Goal: Task Accomplishment & Management: Complete application form

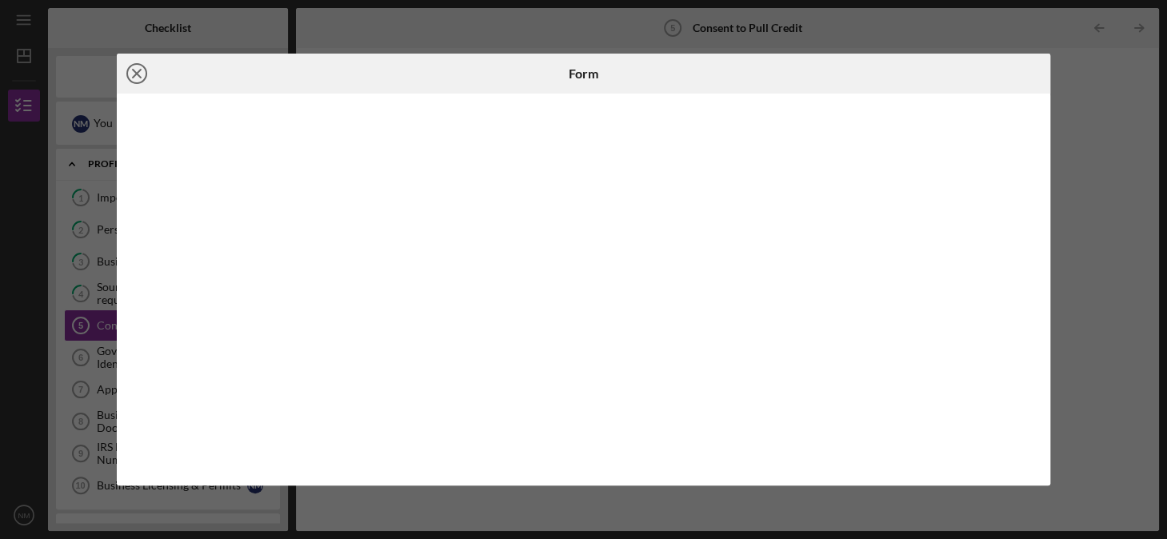
click at [138, 70] on line at bounding box center [137, 74] width 8 height 8
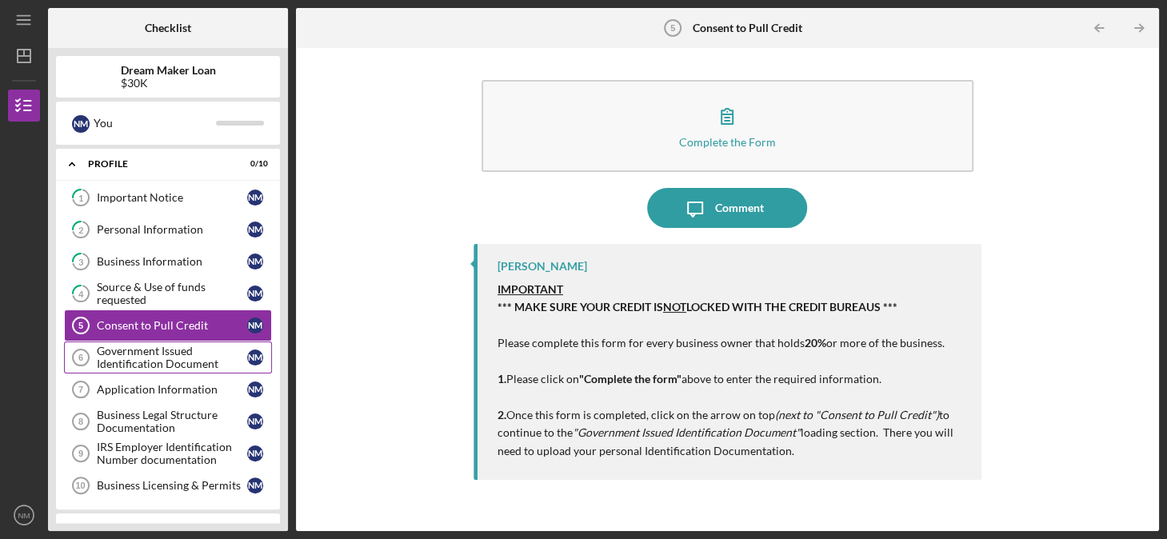
click at [137, 353] on div "Government Issued Identification Document" at bounding box center [172, 358] width 150 height 26
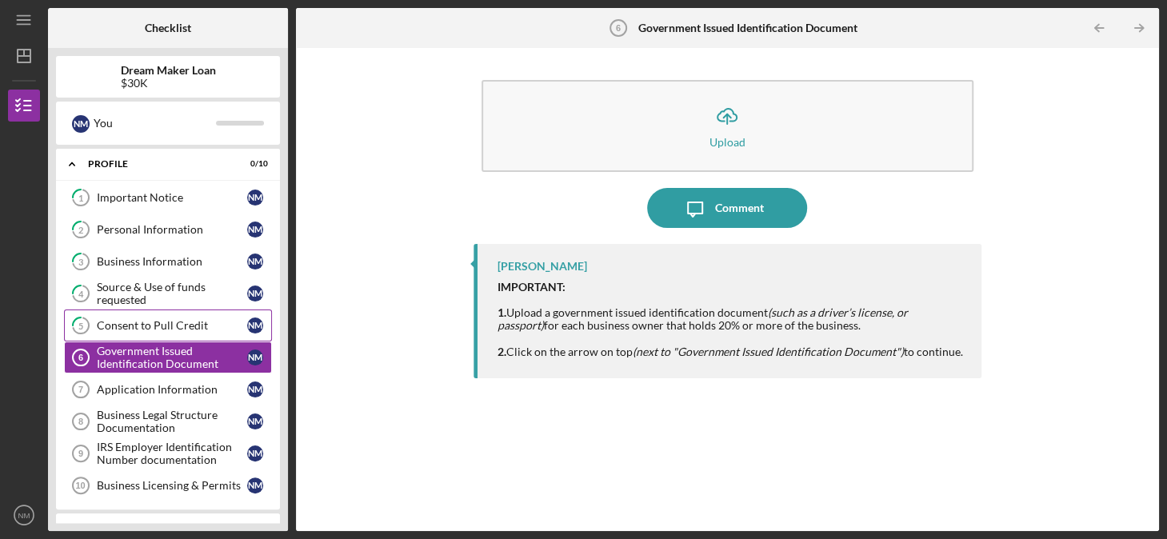
click at [134, 324] on div "Consent to Pull Credit" at bounding box center [172, 325] width 150 height 13
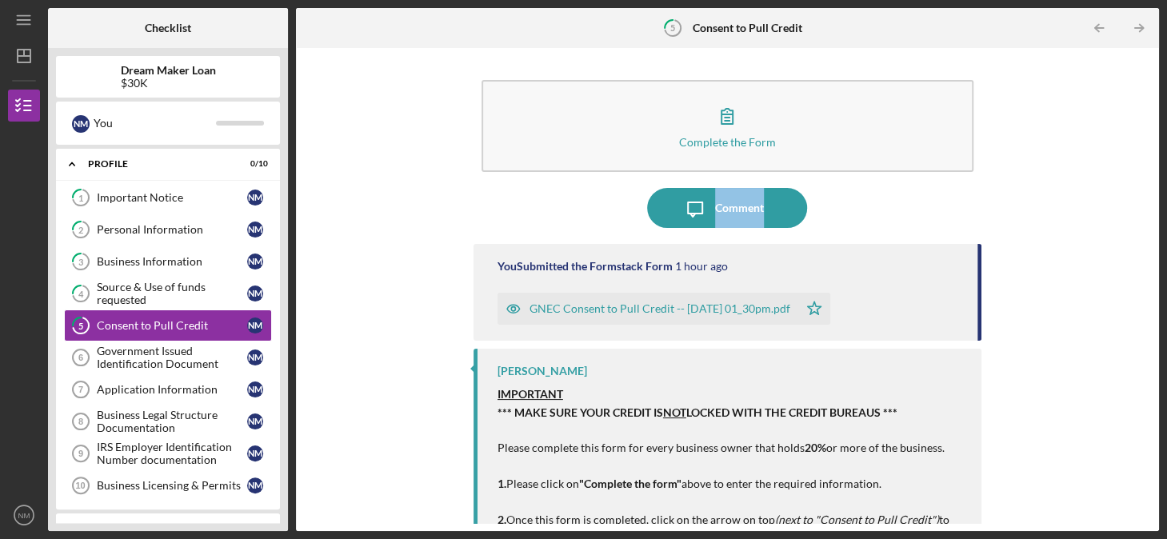
drag, startPoint x: 1145, startPoint y: 131, endPoint x: 1137, endPoint y: 195, distance: 64.5
click at [1137, 195] on div "Complete the Form Form Icon/Message Comment You Submitted the Formstack Form 1 …" at bounding box center [727, 289] width 847 height 467
drag, startPoint x: 1137, startPoint y: 195, endPoint x: 1095, endPoint y: 261, distance: 77.6
click at [1095, 261] on div "Complete the Form Form Icon/Message Comment You Submitted the Formstack Form 1 …" at bounding box center [727, 289] width 847 height 467
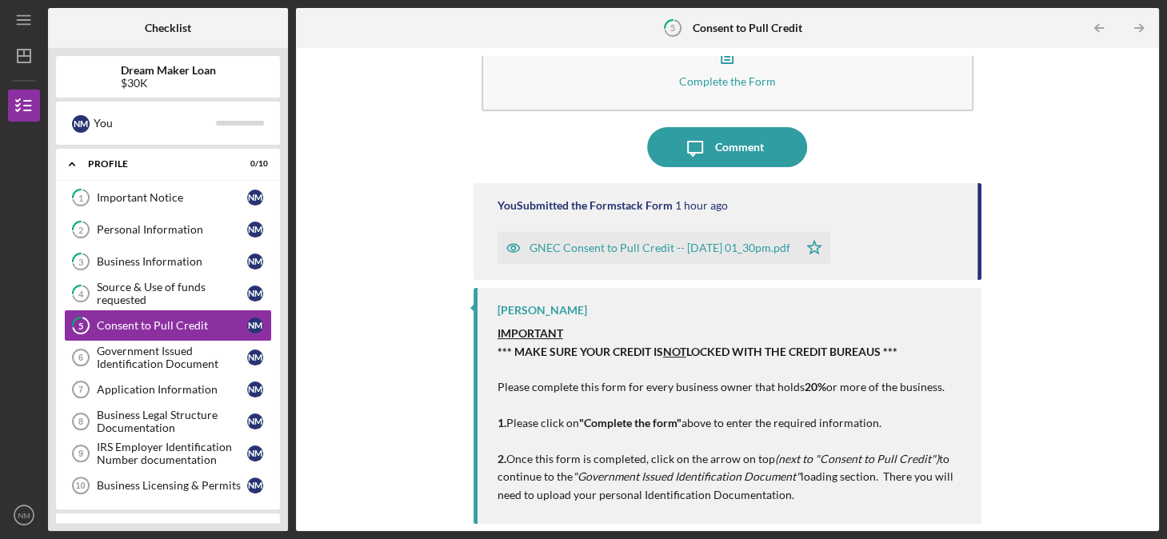
scroll to position [61, 0]
click at [759, 242] on div "GNEC Consent to Pull Credit -- 2025-08-25 01_30pm.pdf" at bounding box center [659, 247] width 261 height 13
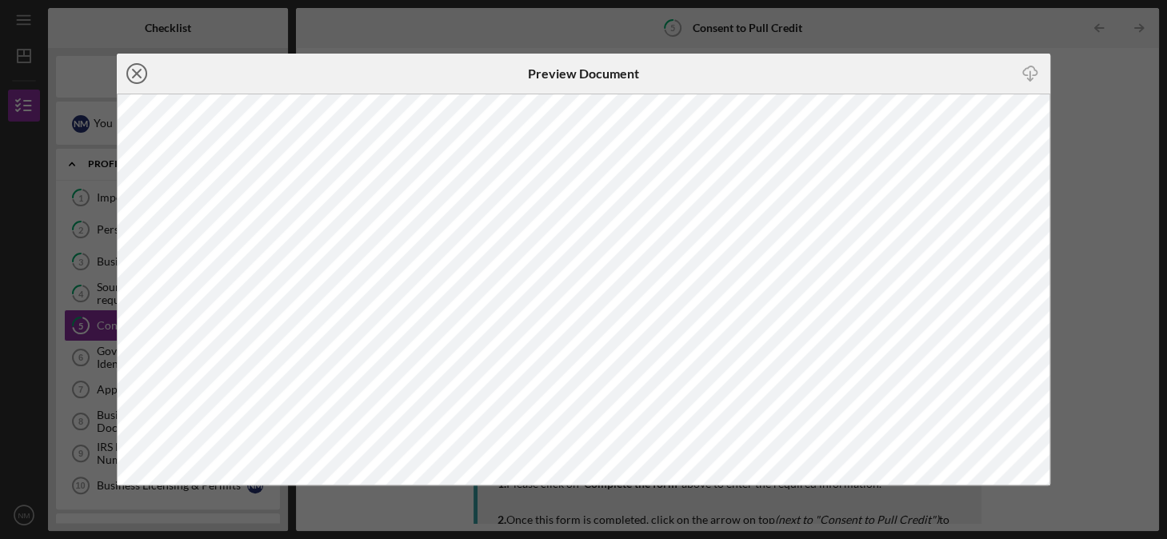
click at [138, 70] on line at bounding box center [137, 74] width 8 height 8
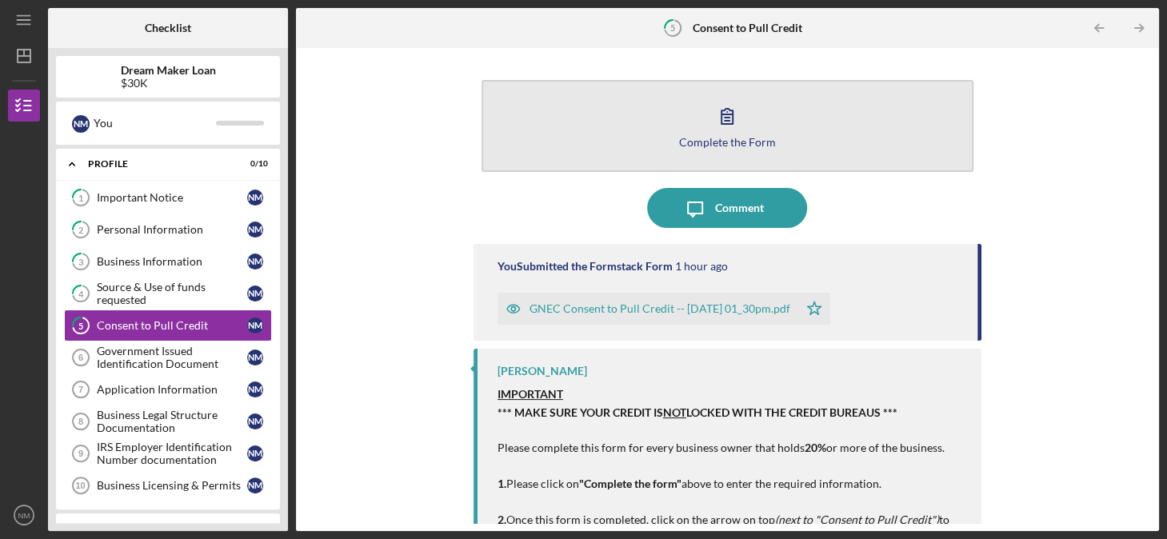
click at [715, 134] on button "Complete the Form Form" at bounding box center [727, 126] width 492 height 92
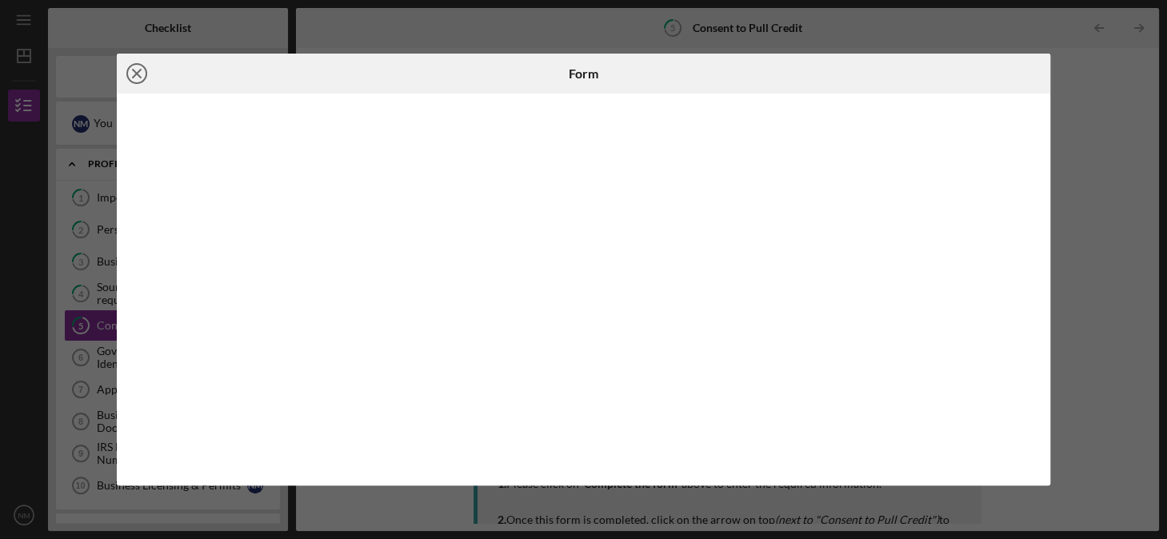
click at [136, 70] on icon "Icon/Close" at bounding box center [137, 74] width 40 height 40
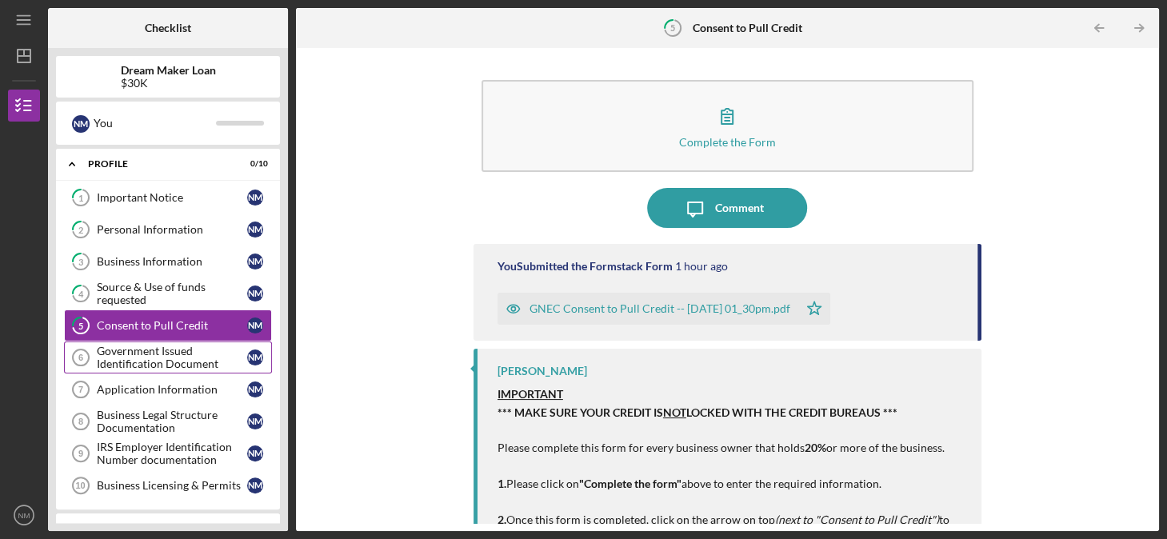
click at [138, 352] on div "Government Issued Identification Document" at bounding box center [172, 358] width 150 height 26
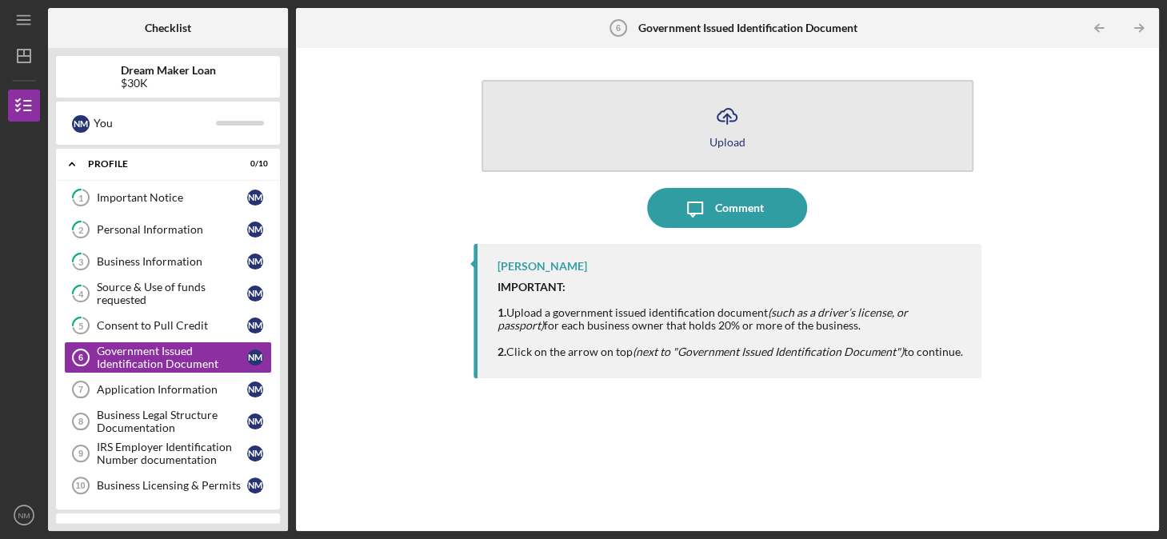
click at [730, 134] on icon "Icon/Upload" at bounding box center [727, 116] width 40 height 40
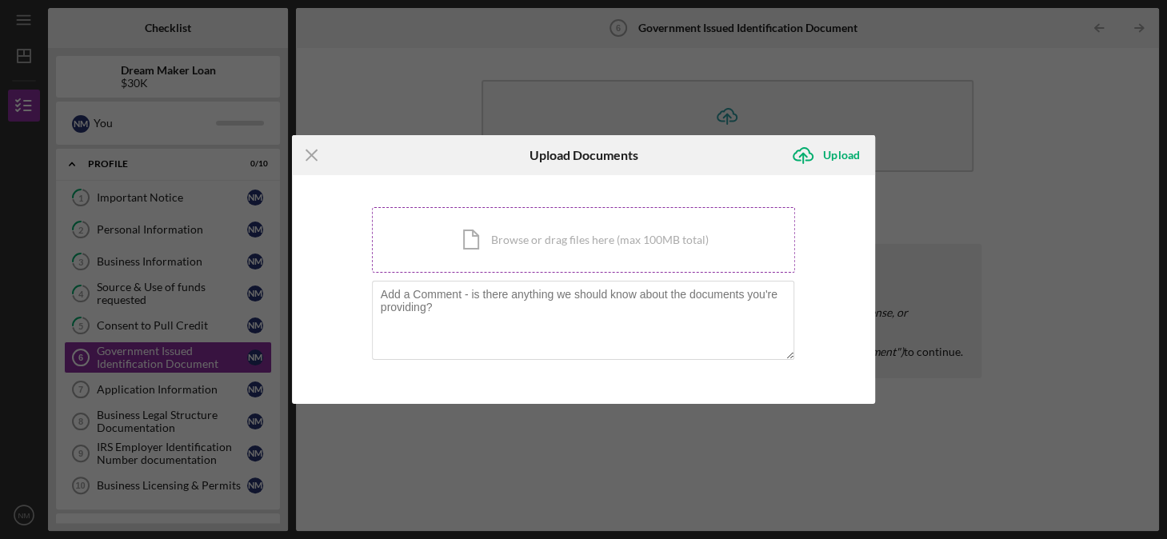
click at [571, 236] on div "Icon/Document Browse or drag files here (max 100MB total) Tap to choose files o…" at bounding box center [584, 240] width 424 height 66
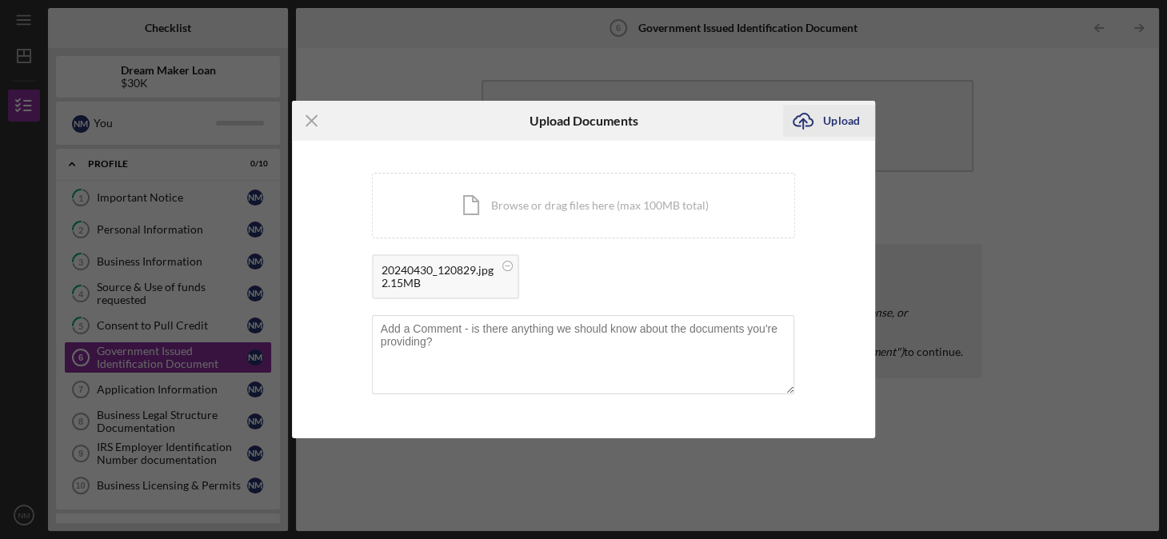
click at [832, 119] on div "Upload" at bounding box center [841, 121] width 36 height 32
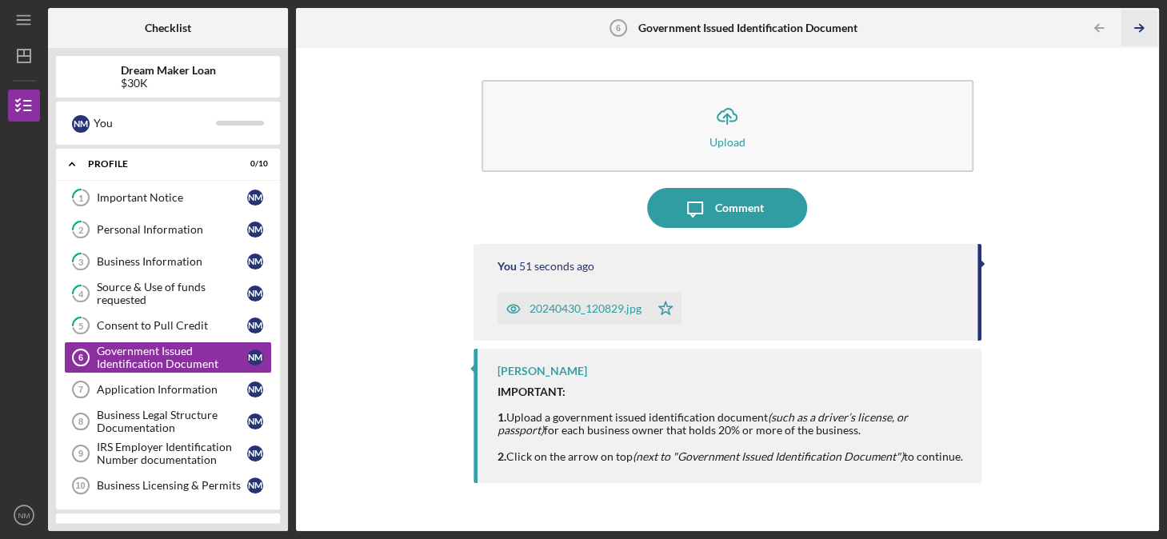
click at [1144, 30] on icon "Icon/Table Pagination Arrow" at bounding box center [1139, 28] width 36 height 36
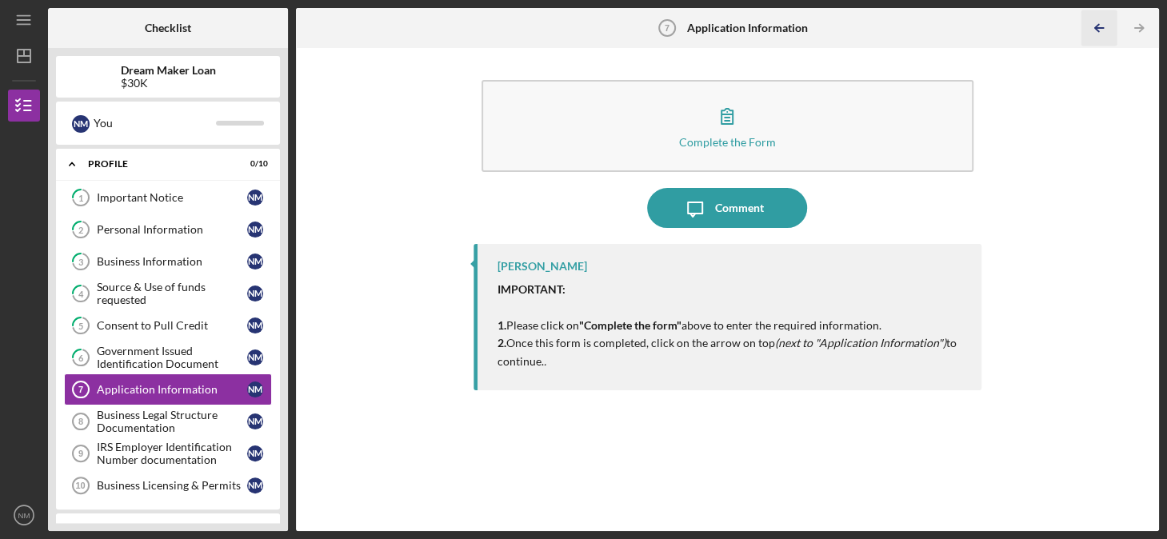
click at [1097, 26] on polyline "button" at bounding box center [1097, 28] width 4 height 7
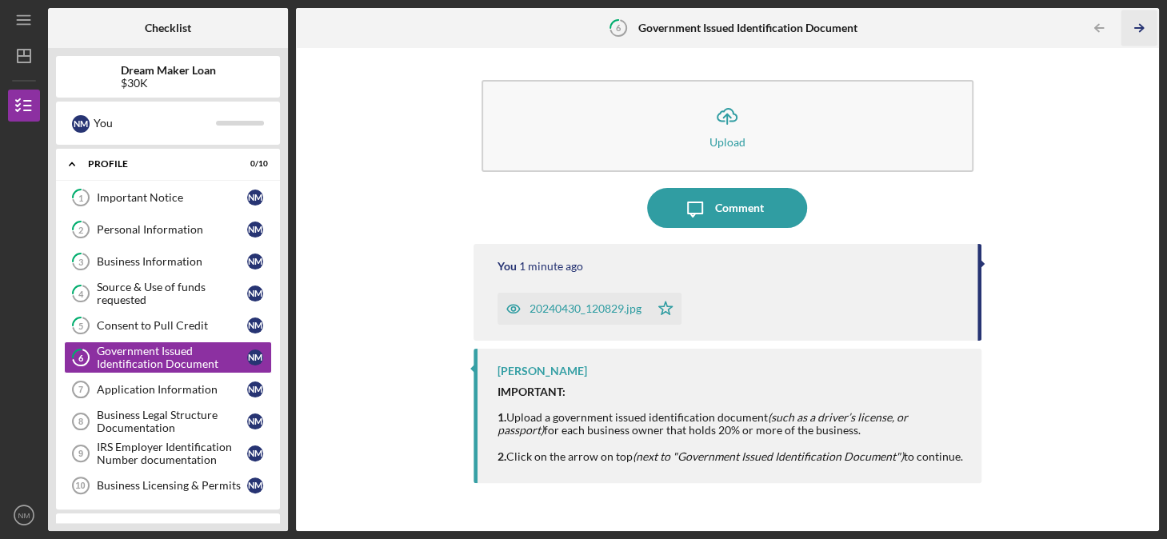
click at [1137, 26] on icon "Icon/Table Pagination Arrow" at bounding box center [1139, 28] width 36 height 36
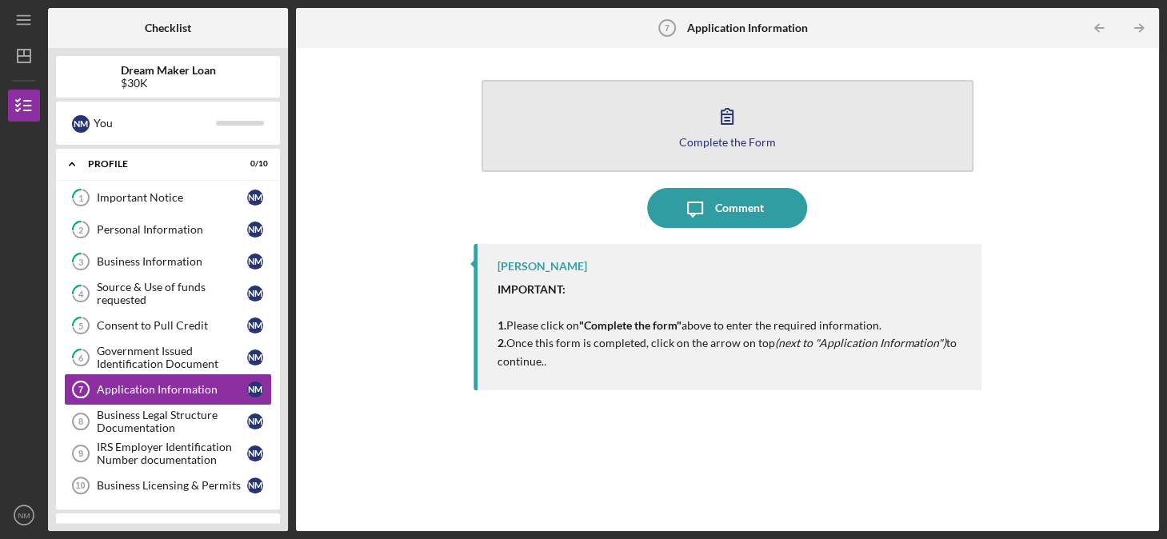
click at [732, 141] on div "Complete the Form" at bounding box center [727, 142] width 97 height 12
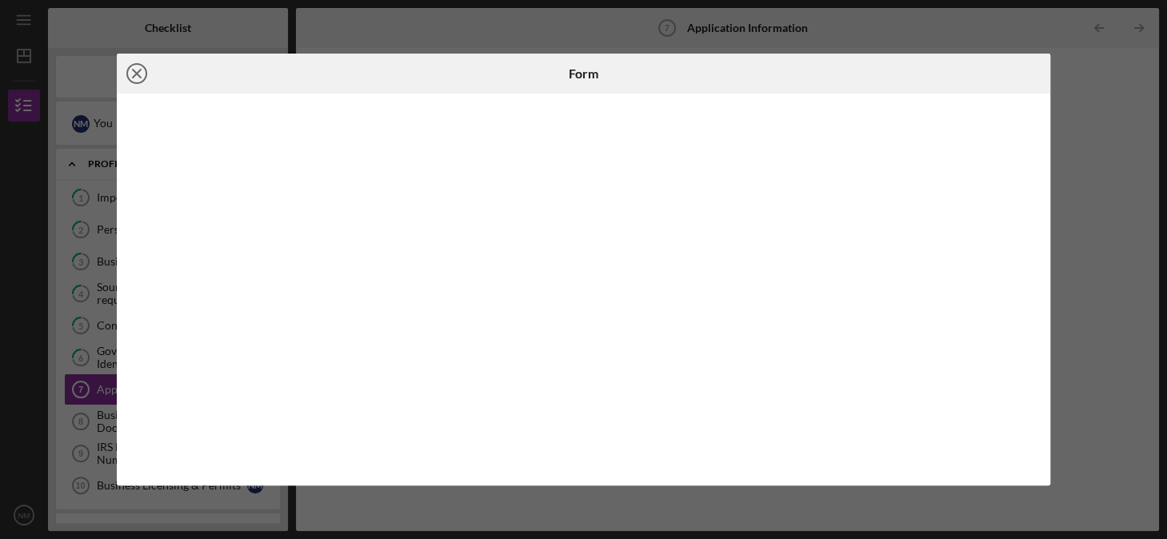
click at [134, 65] on circle at bounding box center [136, 73] width 19 height 19
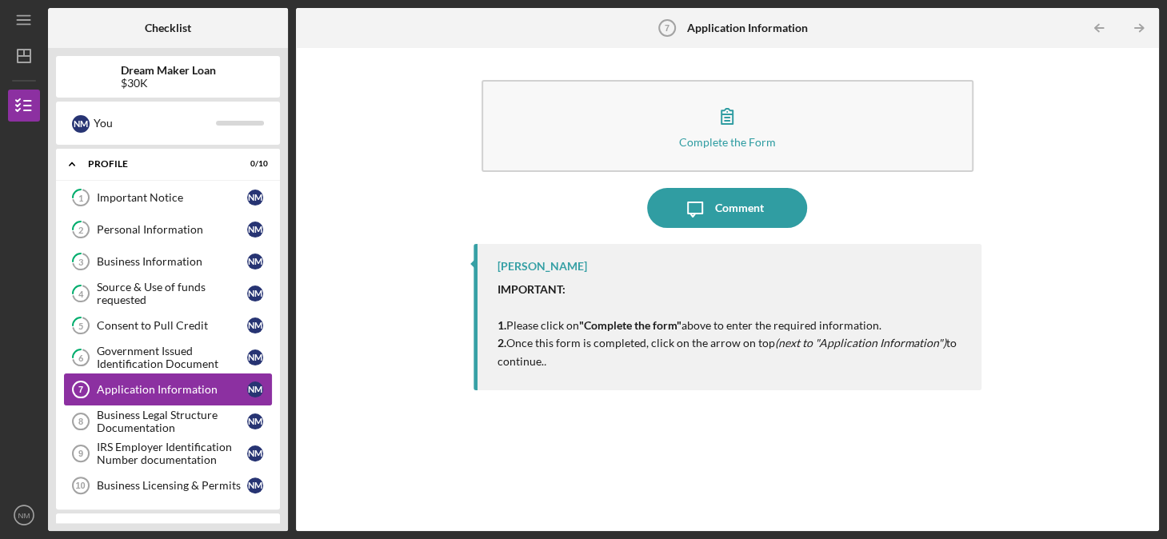
click at [162, 388] on div "Application Information" at bounding box center [172, 389] width 150 height 13
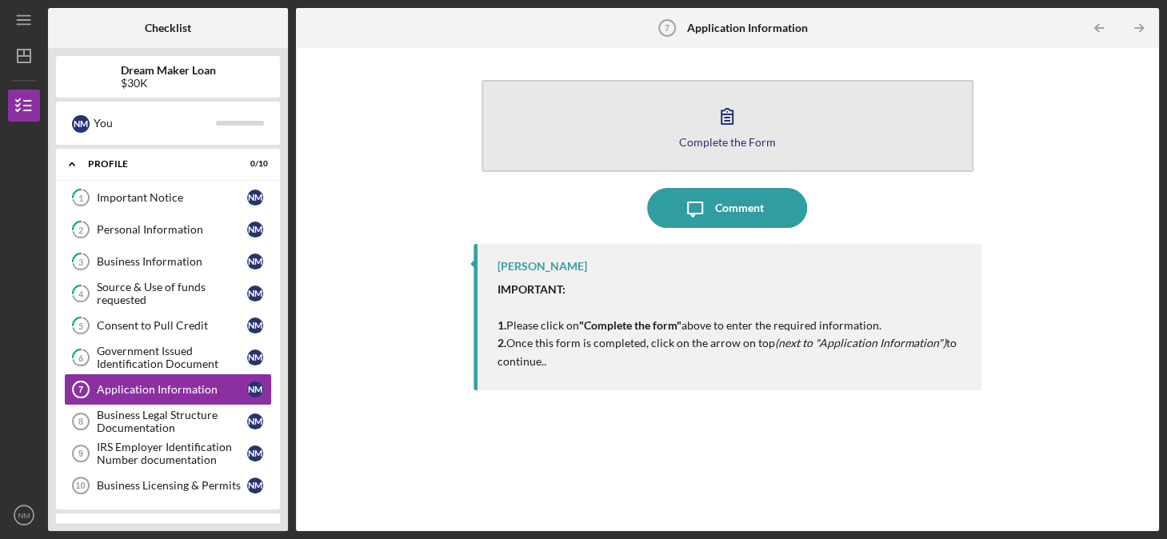
click at [728, 115] on icon "button" at bounding box center [727, 116] width 40 height 40
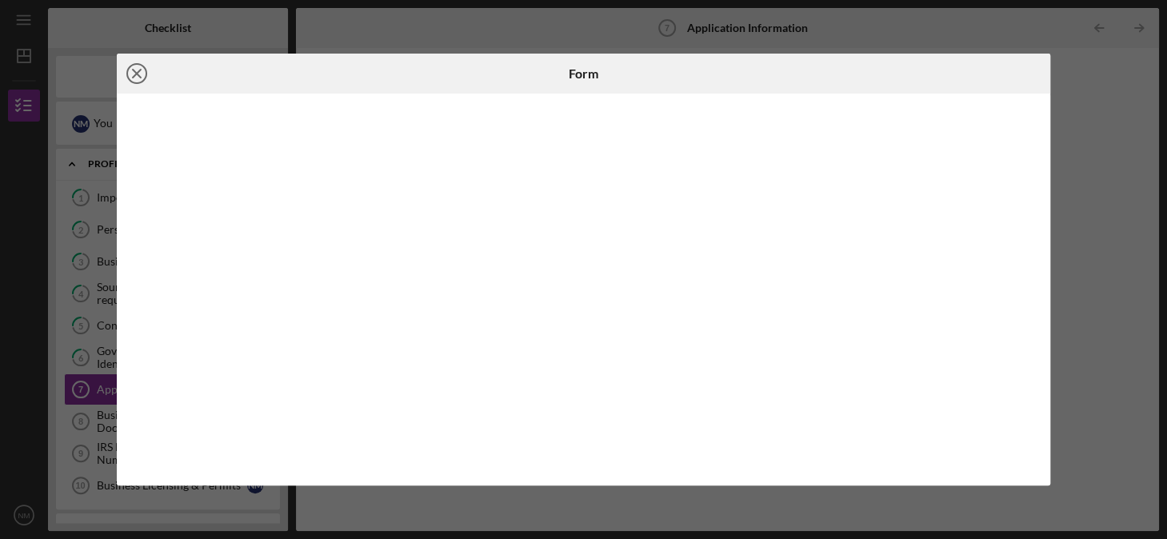
click at [131, 72] on icon "Icon/Close" at bounding box center [137, 74] width 40 height 40
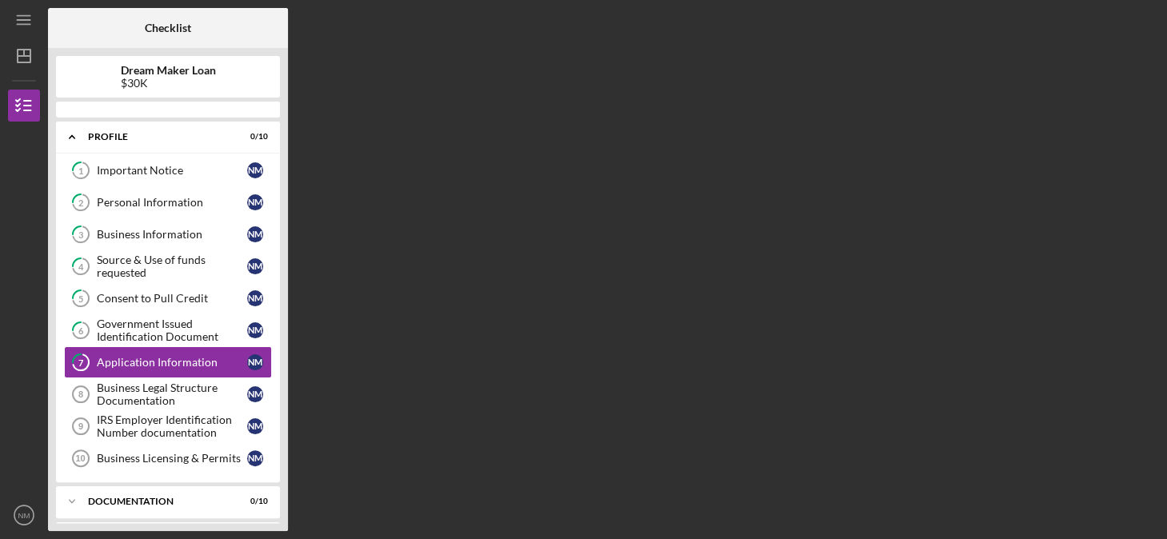
scroll to position [37, 0]
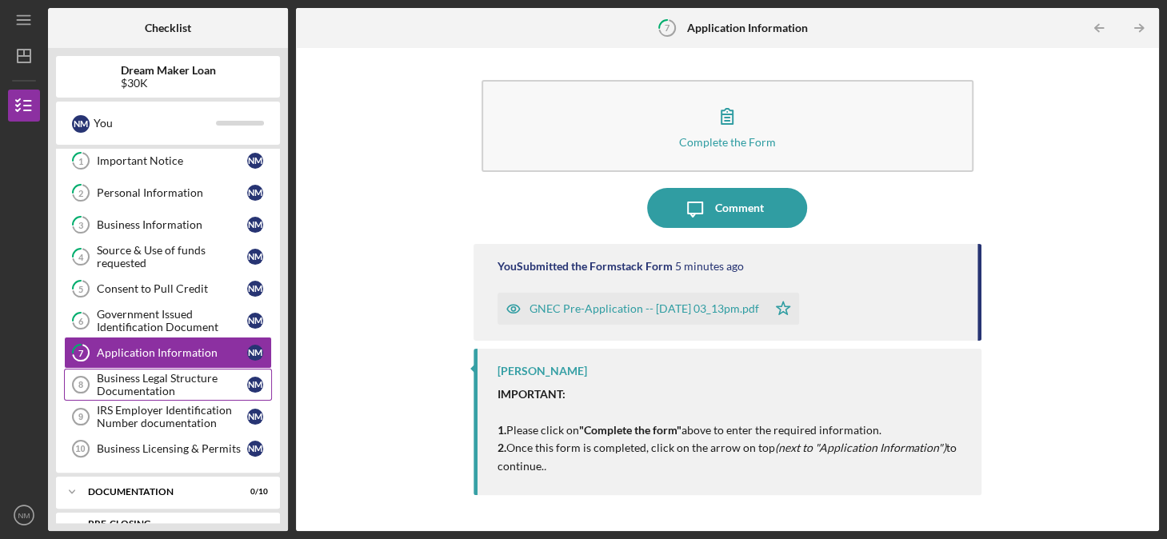
click at [133, 376] on div "Business Legal Structure Documentation" at bounding box center [172, 385] width 150 height 26
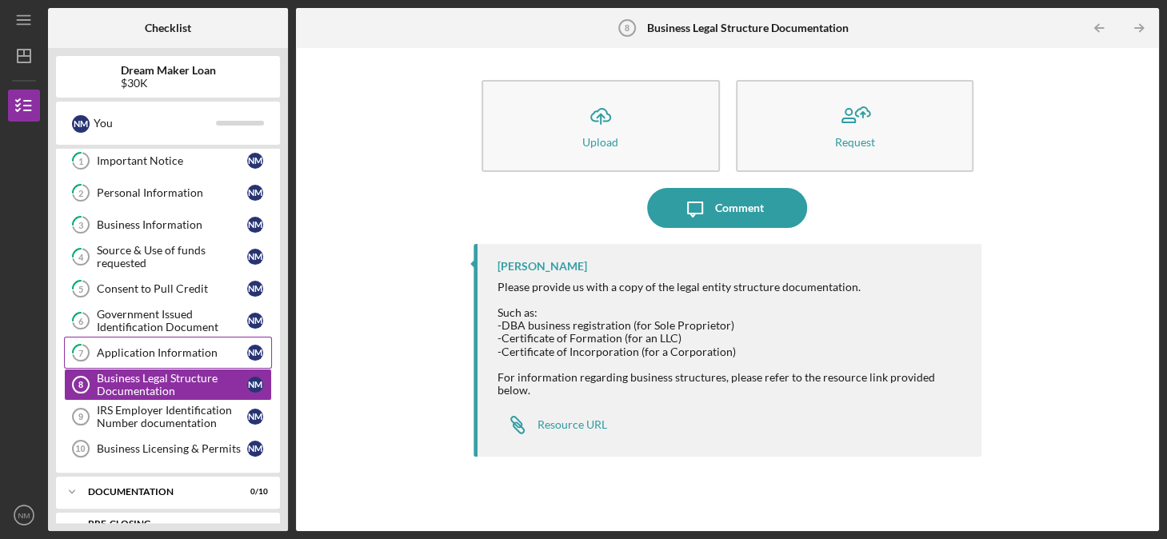
click at [134, 346] on div "Application Information" at bounding box center [172, 352] width 150 height 13
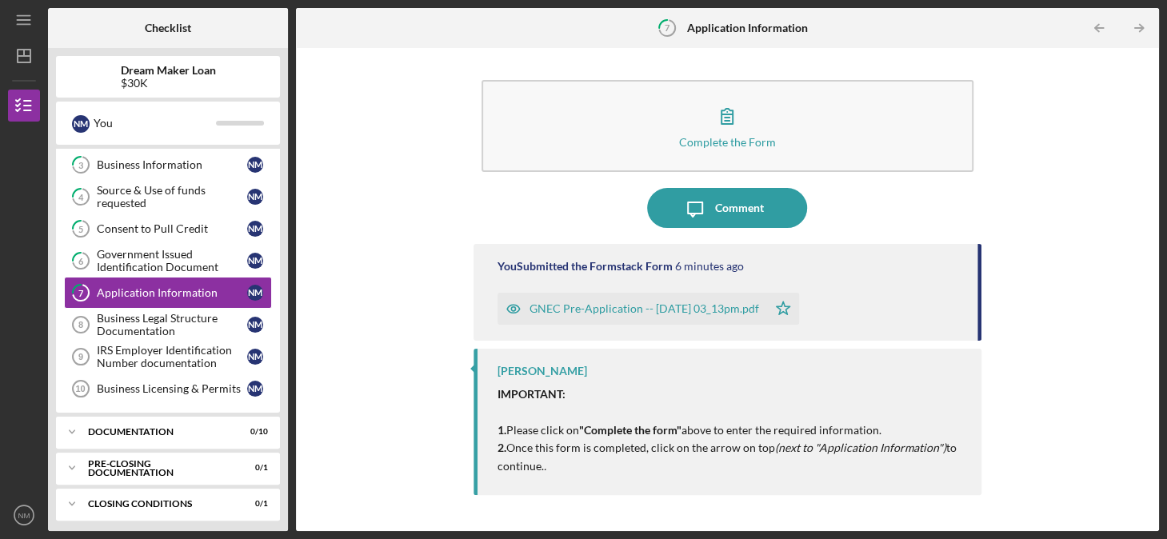
scroll to position [98, 0]
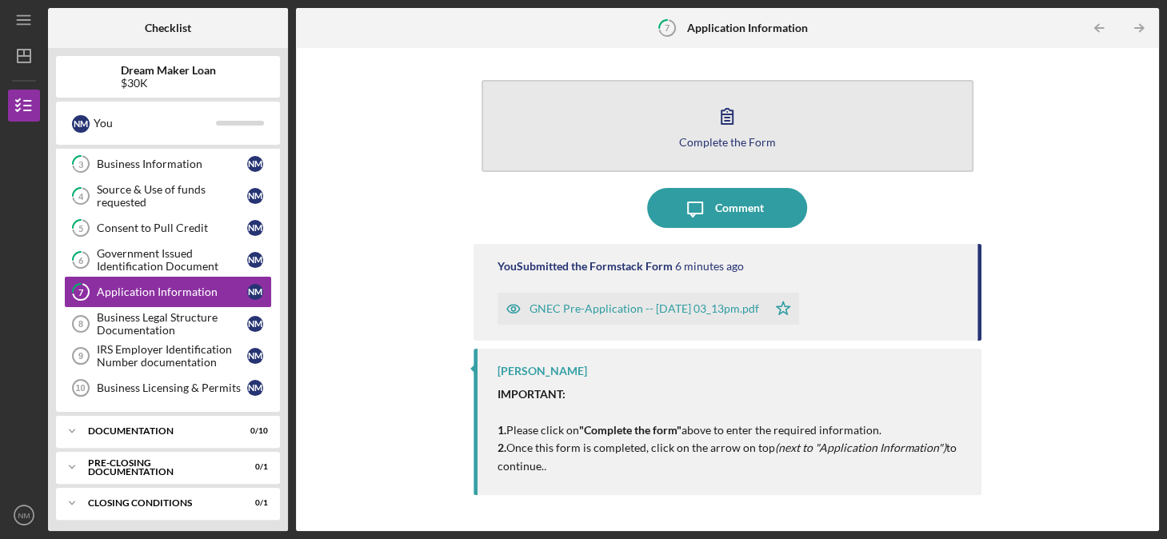
click at [712, 130] on icon "button" at bounding box center [727, 116] width 40 height 40
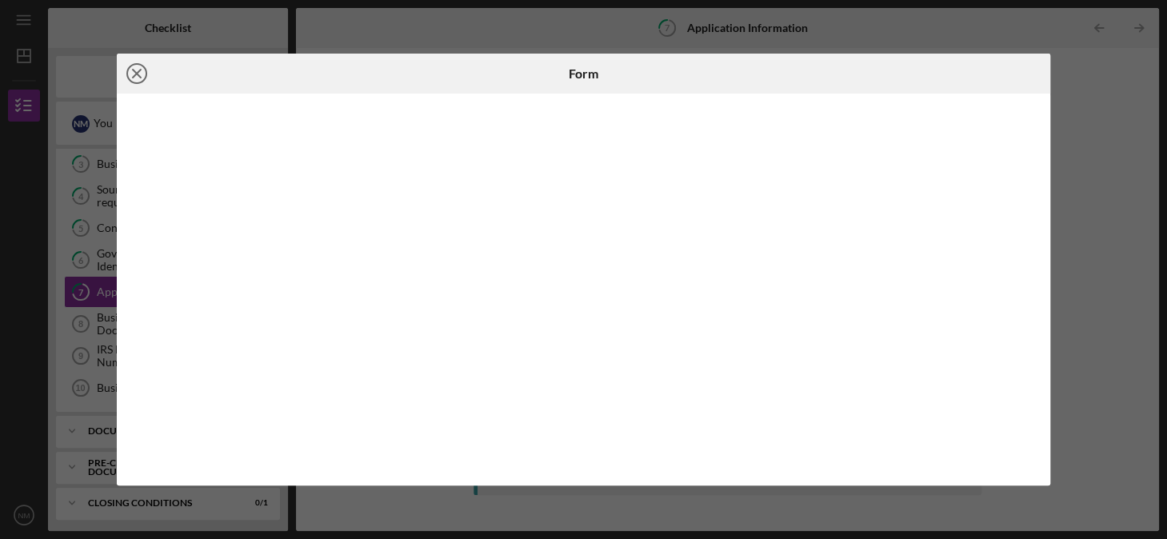
click at [136, 71] on icon "Icon/Close" at bounding box center [137, 74] width 40 height 40
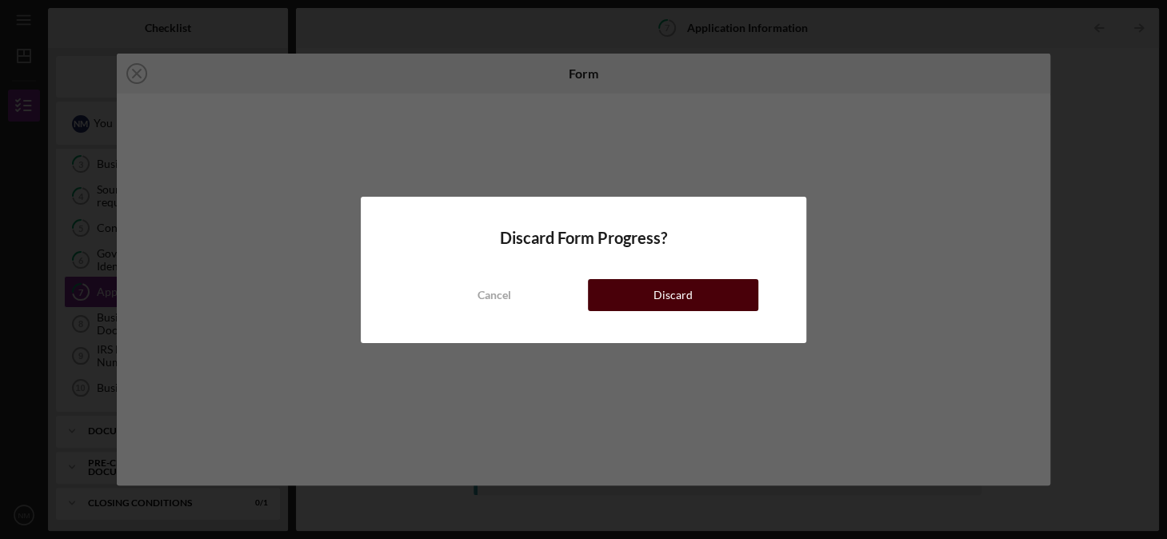
click at [664, 292] on div "Discard" at bounding box center [672, 295] width 39 height 32
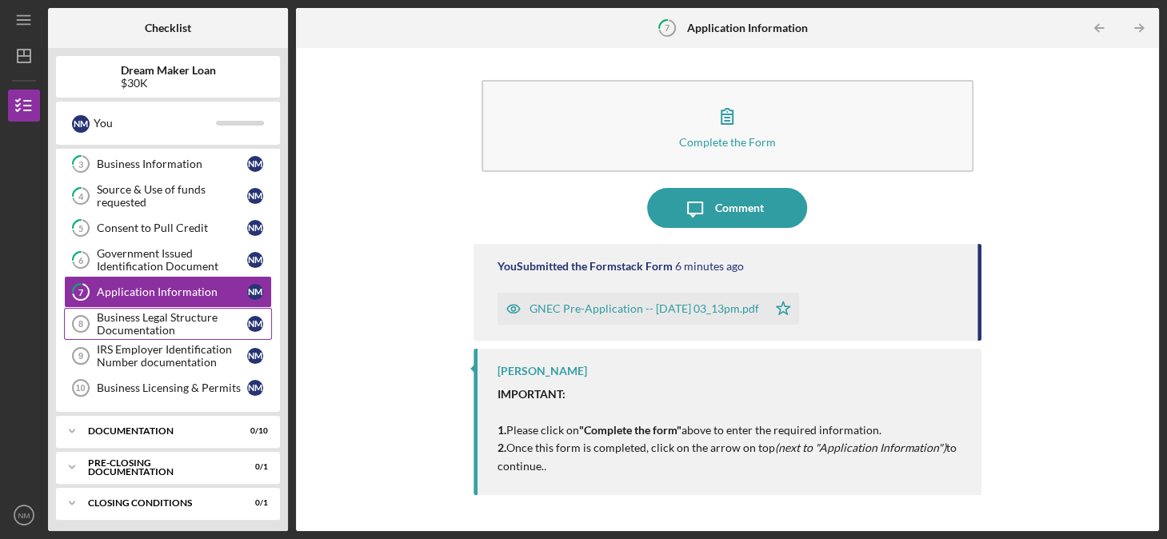
click at [194, 311] on div "Business Legal Structure Documentation" at bounding box center [172, 324] width 150 height 26
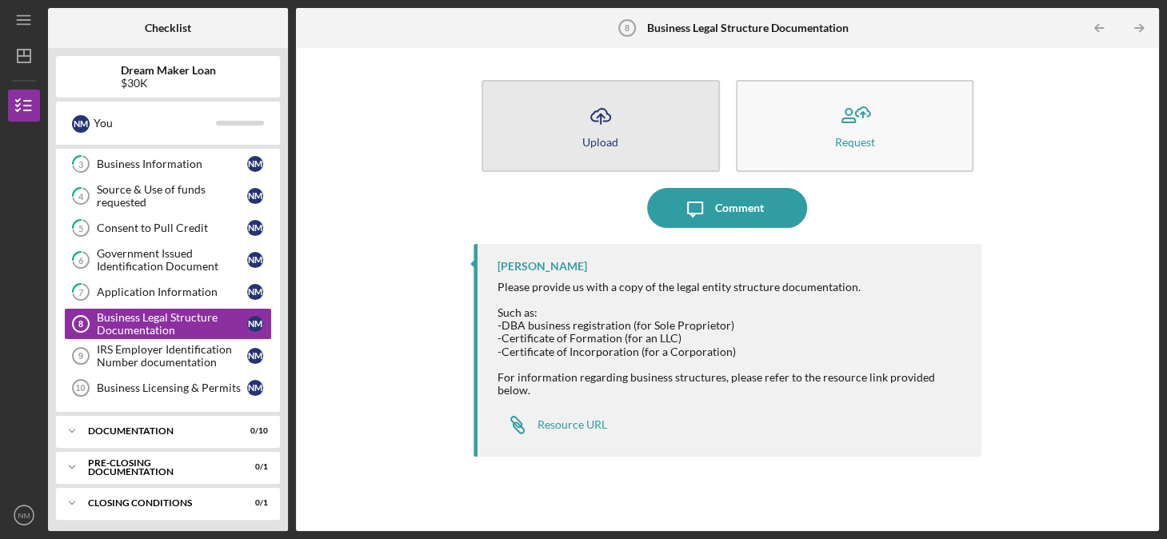
click at [594, 136] on div "Upload" at bounding box center [600, 142] width 36 height 12
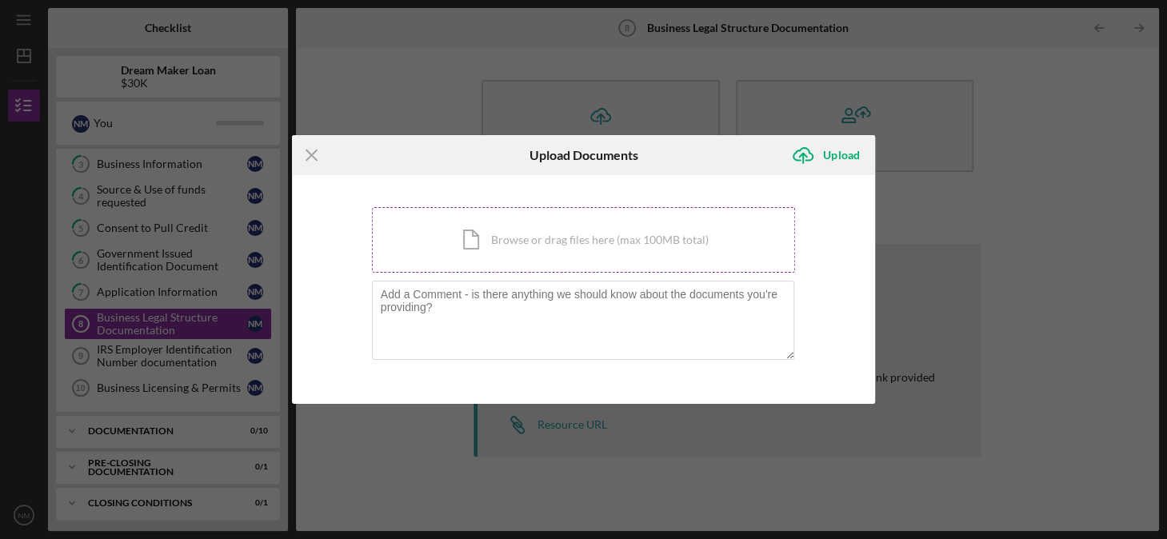
click at [517, 234] on div "Icon/Document Browse or drag files here (max 100MB total) Tap to choose files o…" at bounding box center [584, 240] width 424 height 66
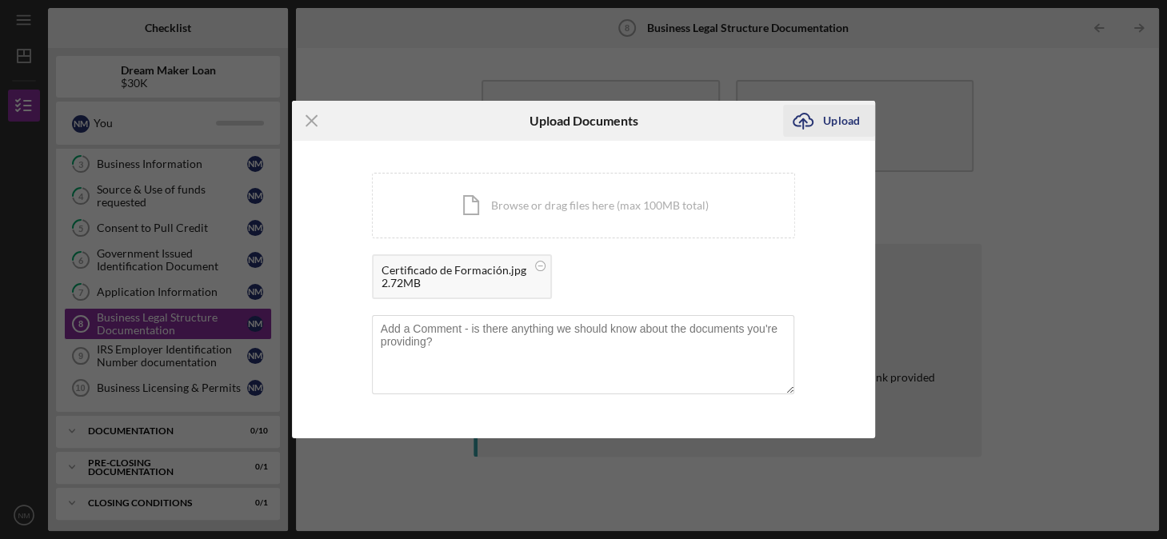
click at [833, 119] on div "Upload" at bounding box center [841, 121] width 36 height 32
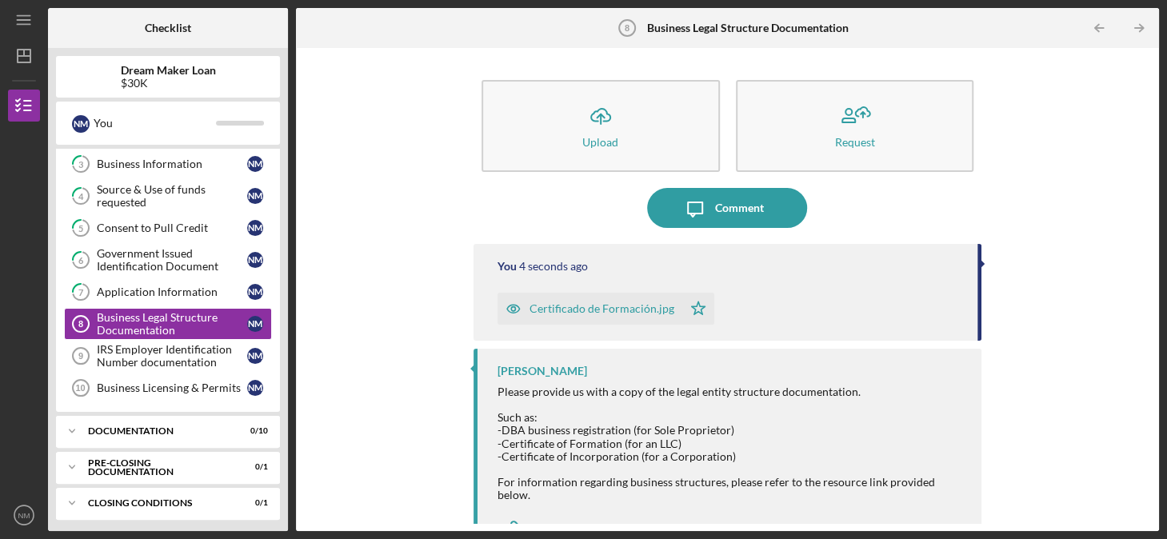
scroll to position [25, 0]
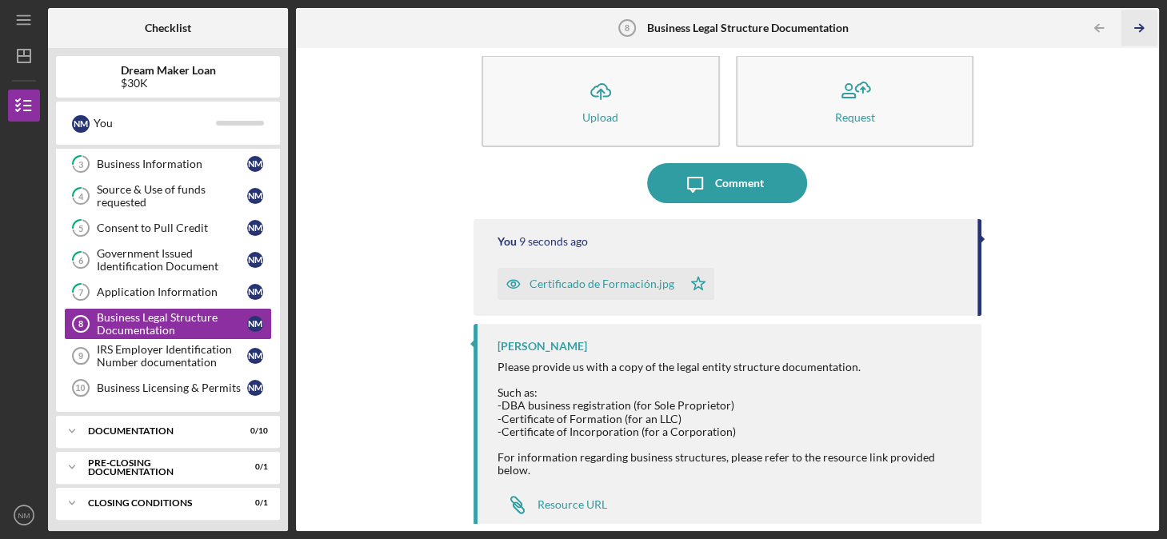
click at [1139, 22] on icon "Icon/Table Pagination Arrow" at bounding box center [1139, 28] width 36 height 36
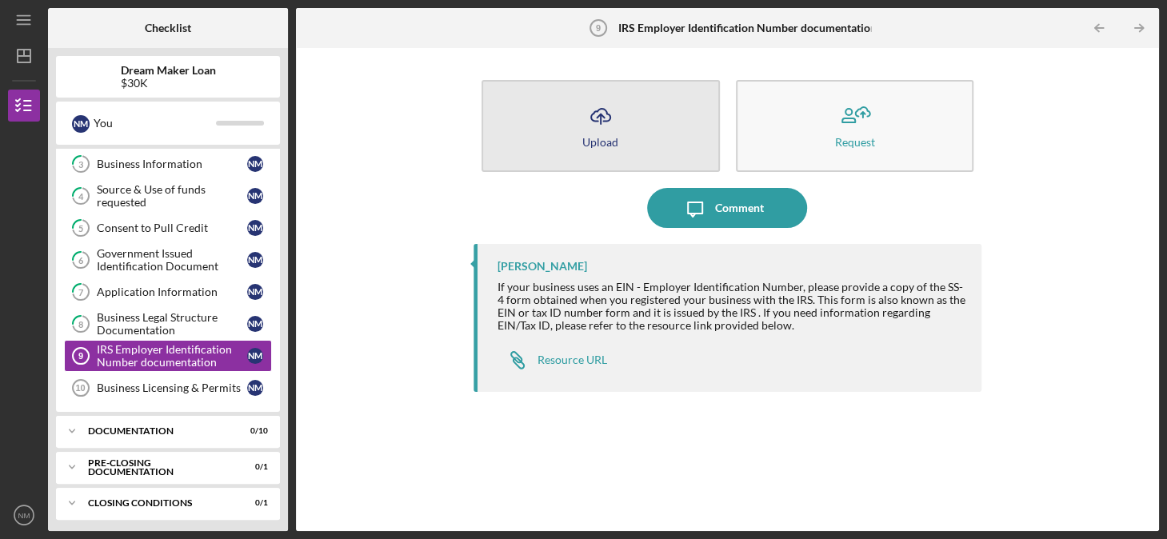
click at [597, 130] on icon "Icon/Upload" at bounding box center [601, 116] width 40 height 40
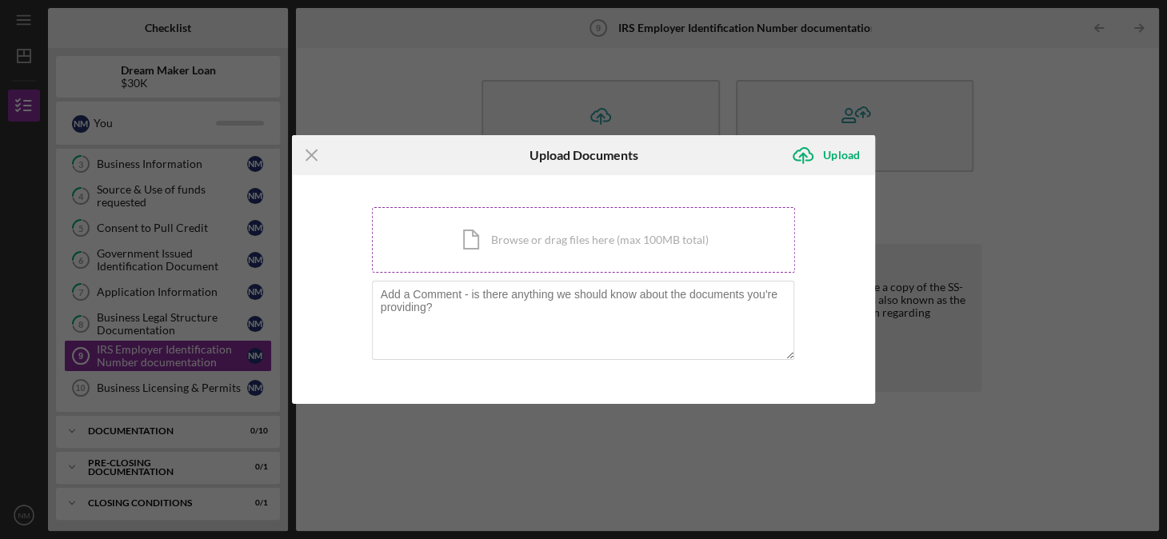
click at [513, 237] on div "Icon/Document Browse or drag files here (max 100MB total) Tap to choose files o…" at bounding box center [584, 240] width 424 height 66
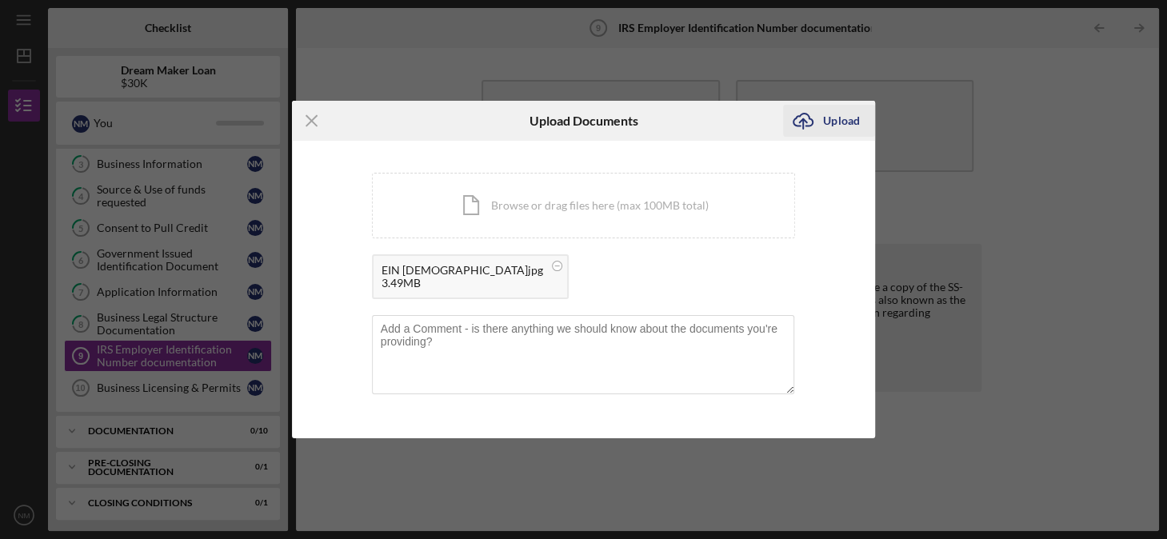
click at [836, 114] on div "Upload" at bounding box center [841, 121] width 36 height 32
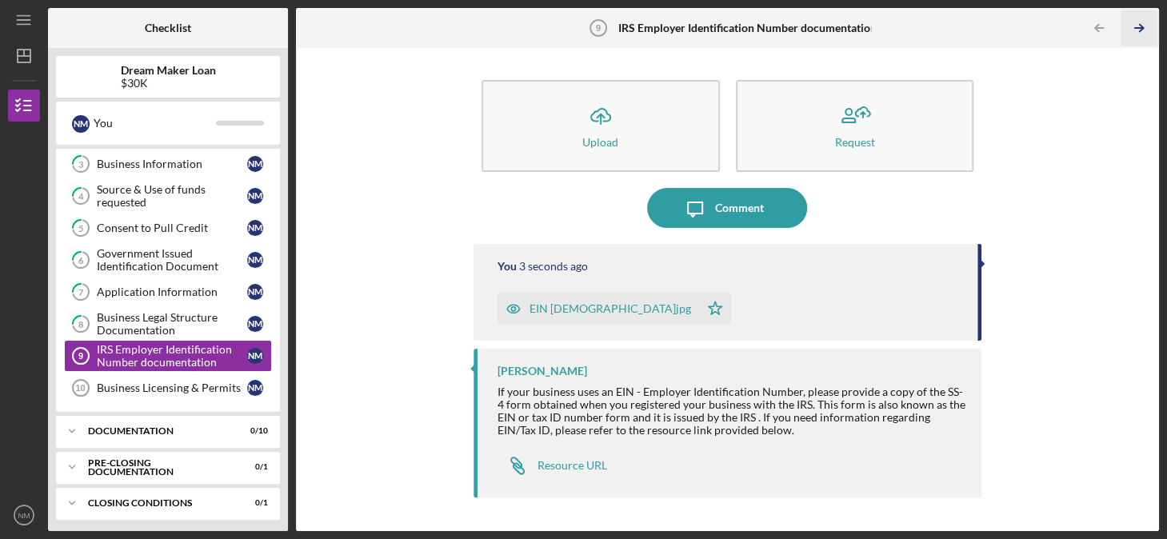
click at [1136, 26] on icon "Icon/Table Pagination Arrow" at bounding box center [1139, 28] width 36 height 36
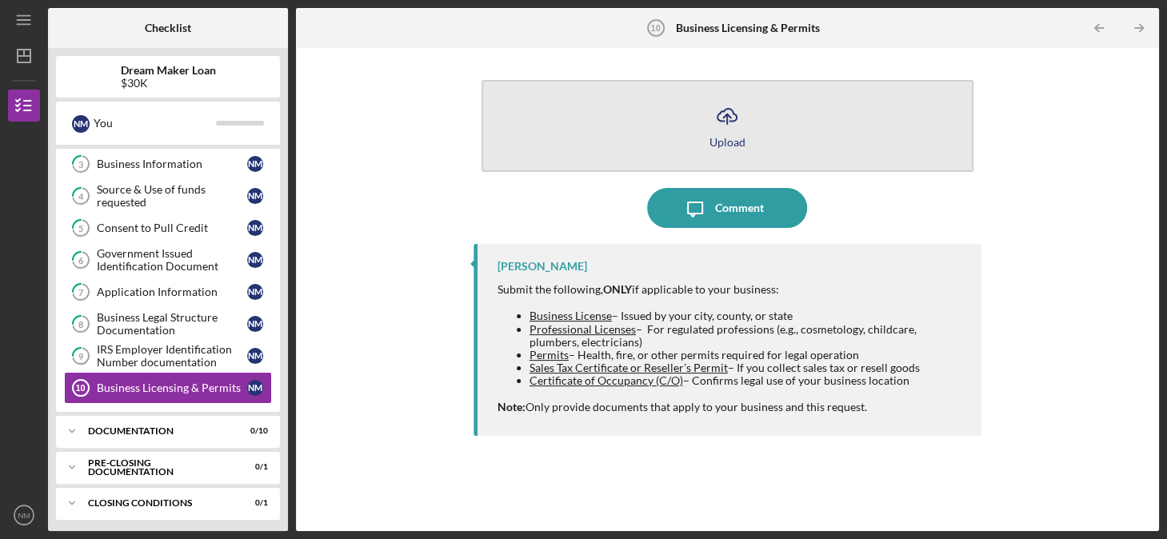
click at [725, 133] on icon "Icon/Upload" at bounding box center [727, 116] width 40 height 40
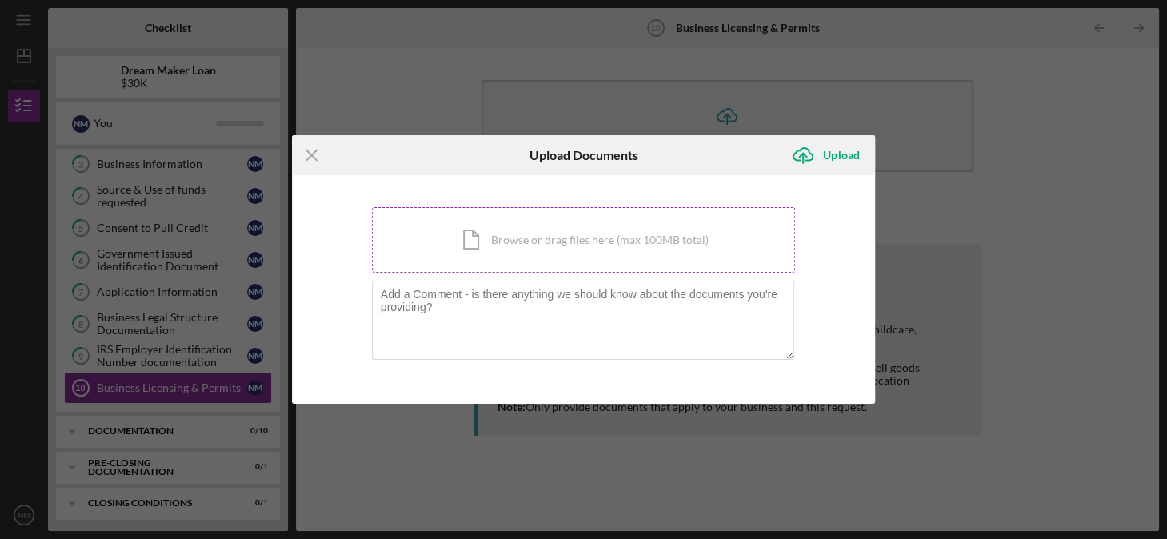
click at [505, 237] on div "Icon/Document Browse or drag files here (max 100MB total) Tap to choose files o…" at bounding box center [584, 240] width 424 height 66
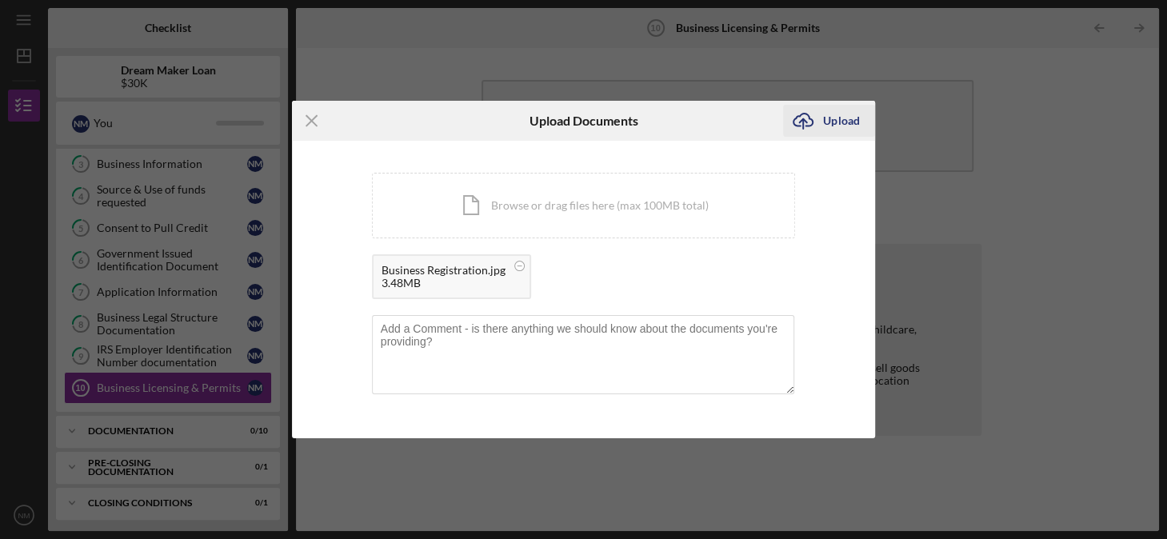
click at [847, 118] on div "Upload" at bounding box center [841, 121] width 36 height 32
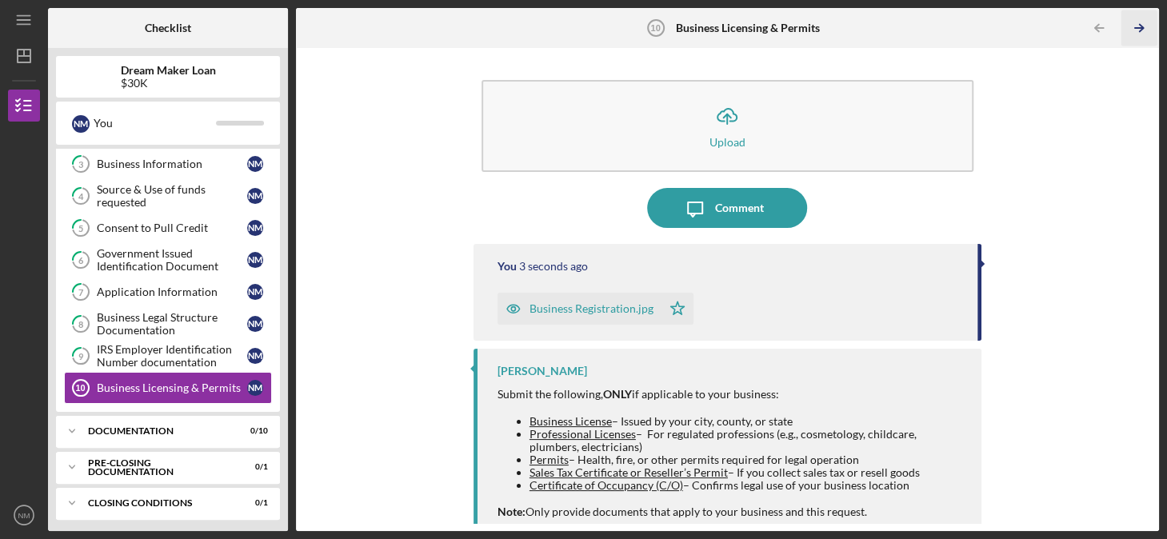
click at [1143, 22] on icon "Icon/Table Pagination Arrow" at bounding box center [1139, 28] width 36 height 36
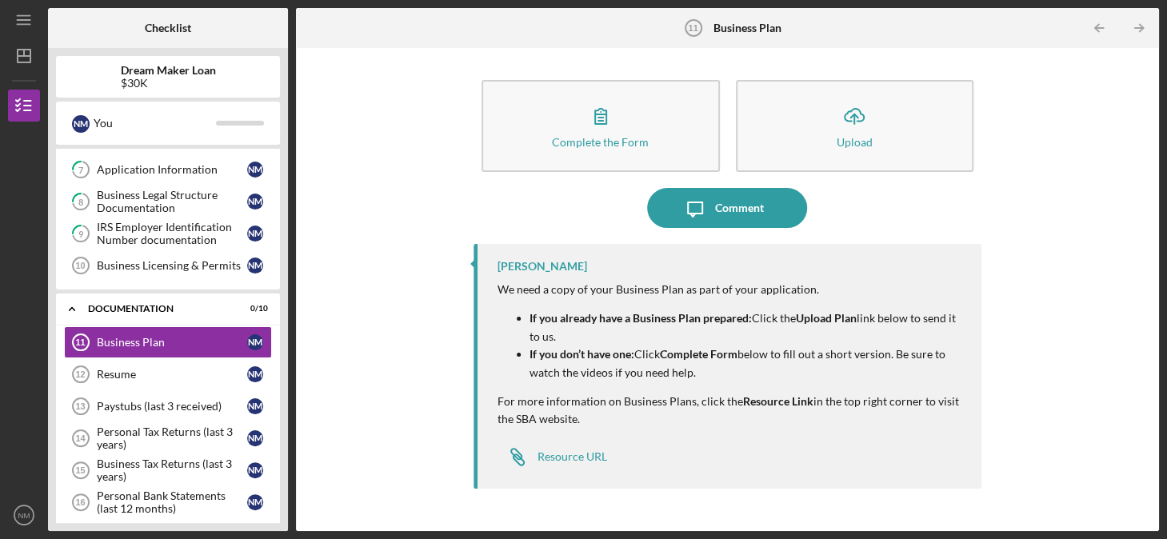
scroll to position [221, 0]
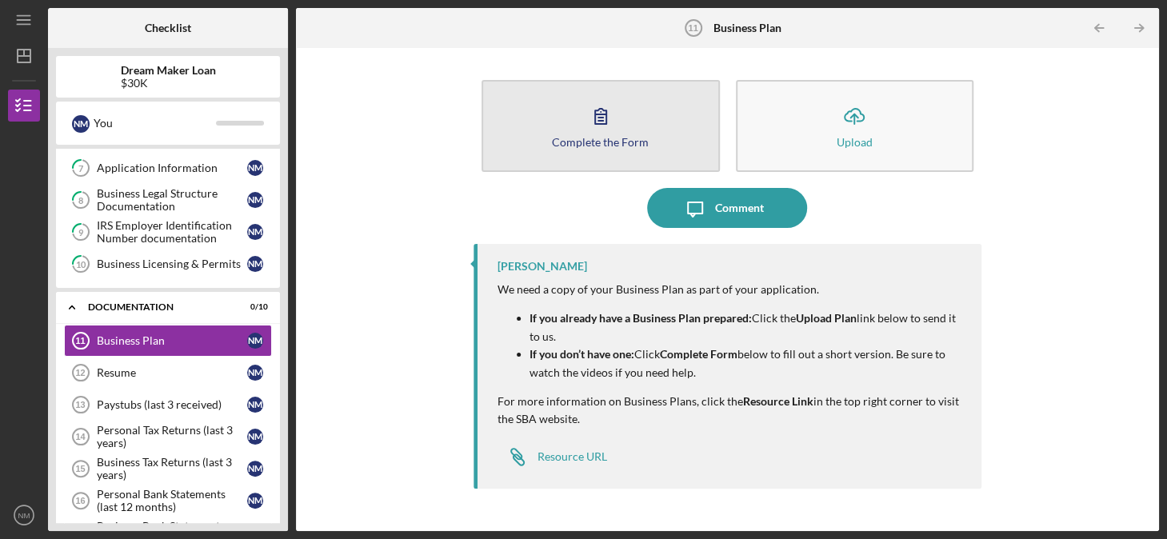
click at [596, 131] on icon "button" at bounding box center [601, 116] width 40 height 40
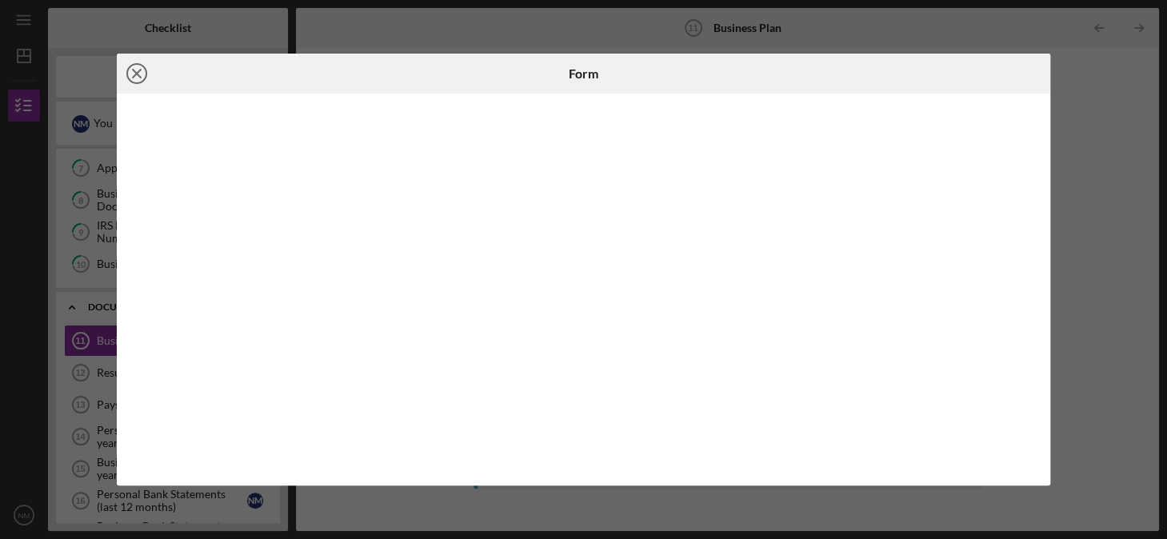
click at [137, 70] on icon "Icon/Close" at bounding box center [137, 74] width 40 height 40
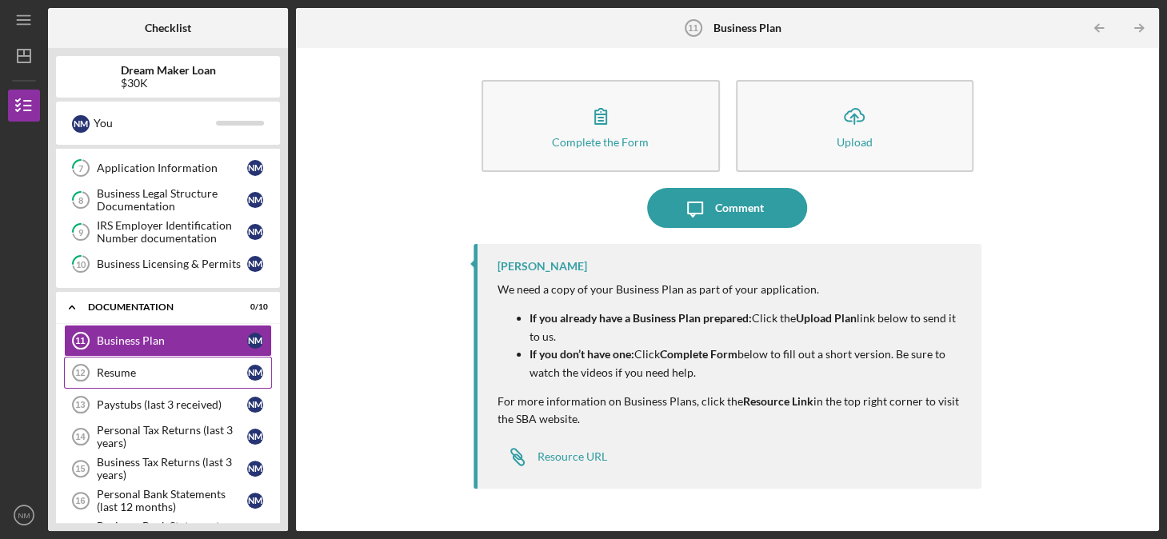
click at [136, 371] on div "Resume" at bounding box center [172, 372] width 150 height 13
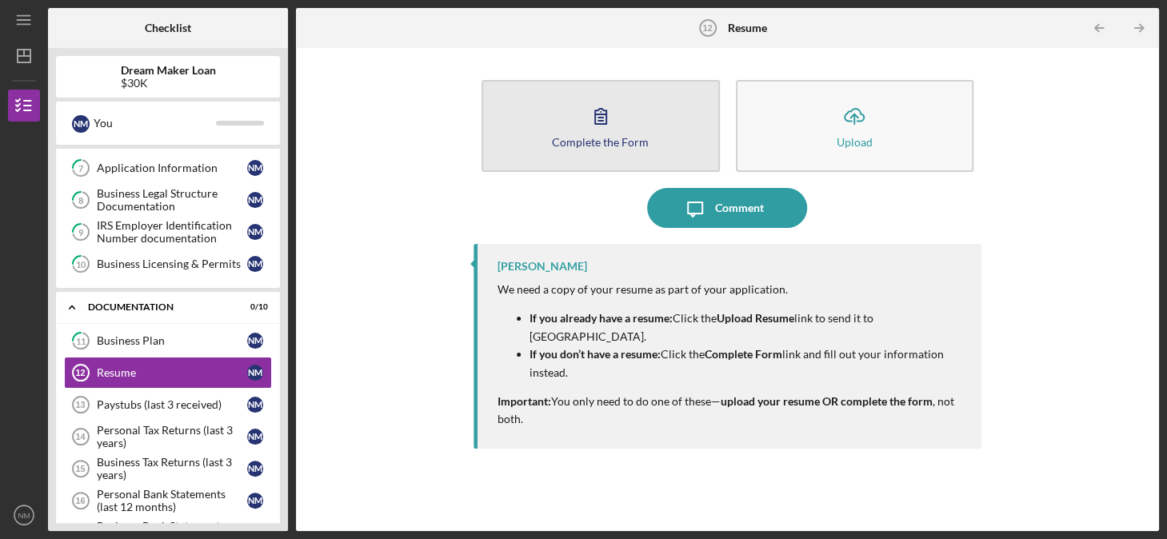
click at [597, 128] on icon "button" at bounding box center [601, 116] width 40 height 40
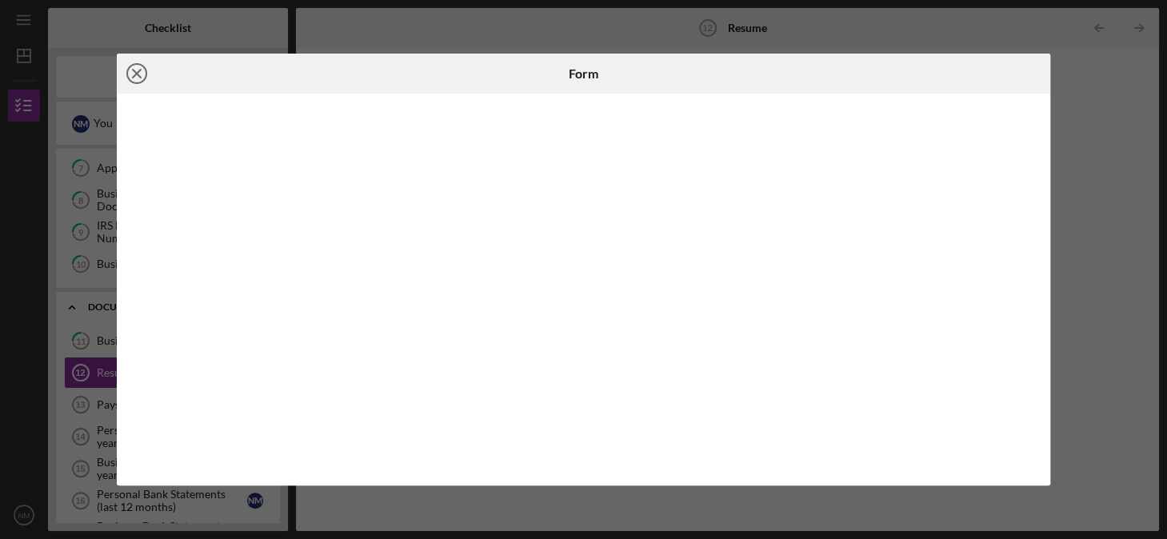
click at [133, 71] on icon "Icon/Close" at bounding box center [137, 74] width 40 height 40
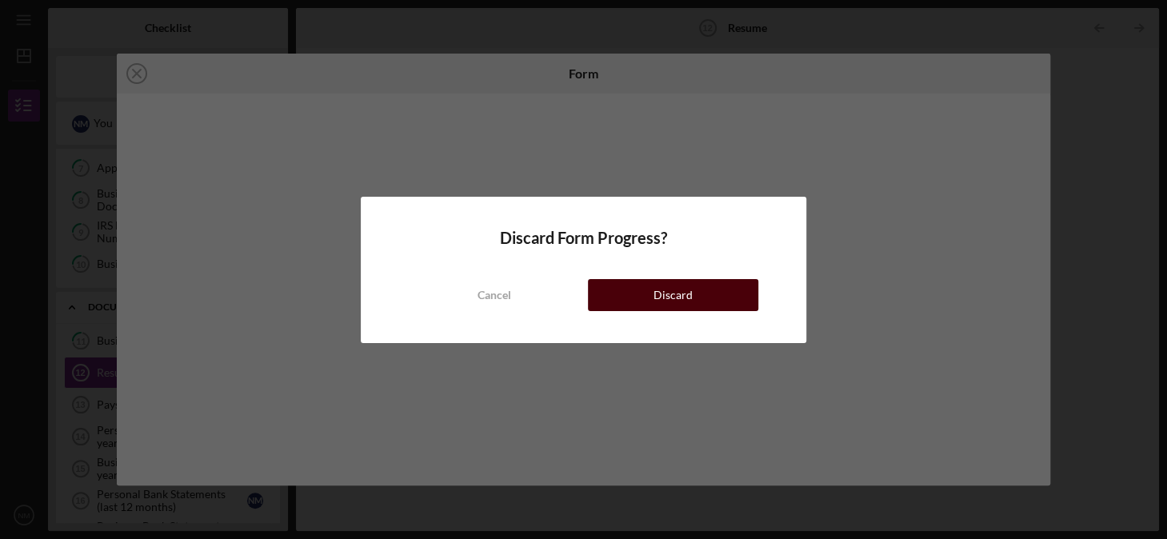
click at [639, 297] on button "Discard" at bounding box center [673, 295] width 171 height 32
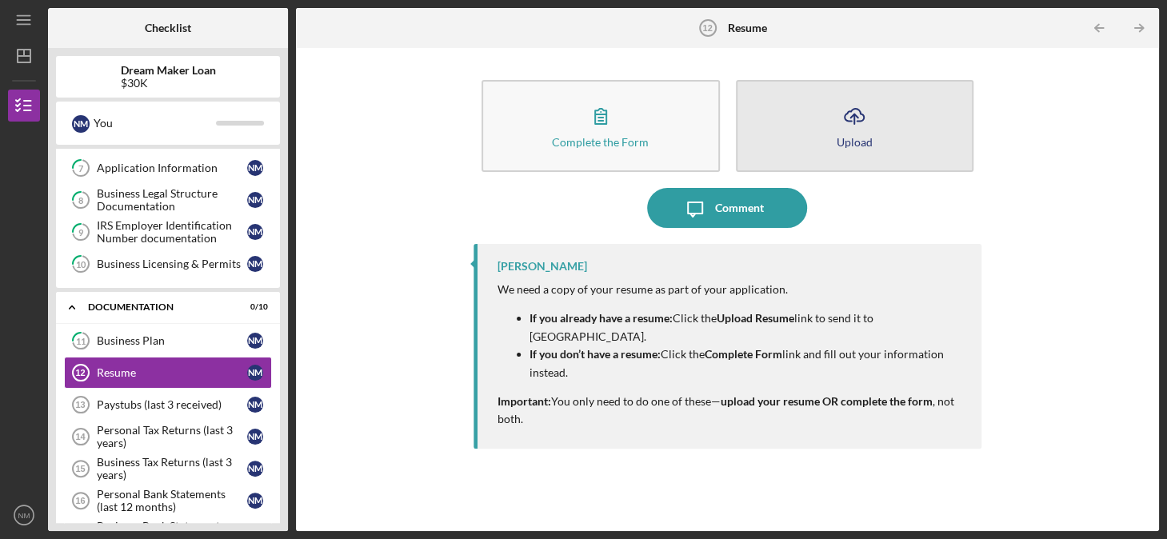
click at [858, 115] on icon "Icon/Upload" at bounding box center [854, 116] width 40 height 40
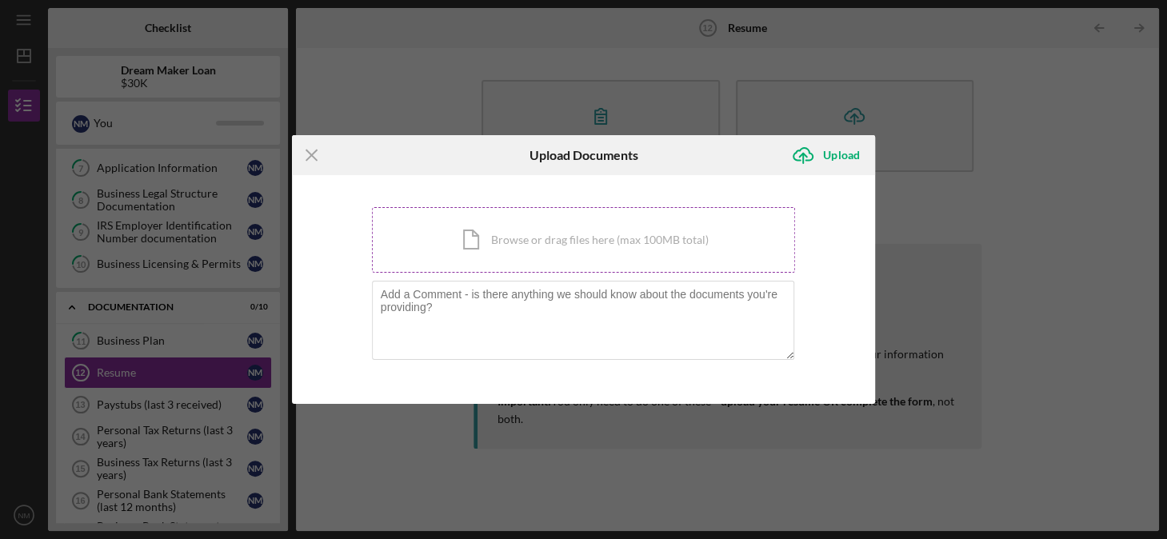
click at [524, 237] on div "Icon/Document Browse or drag files here (max 100MB total) Tap to choose files o…" at bounding box center [584, 240] width 424 height 66
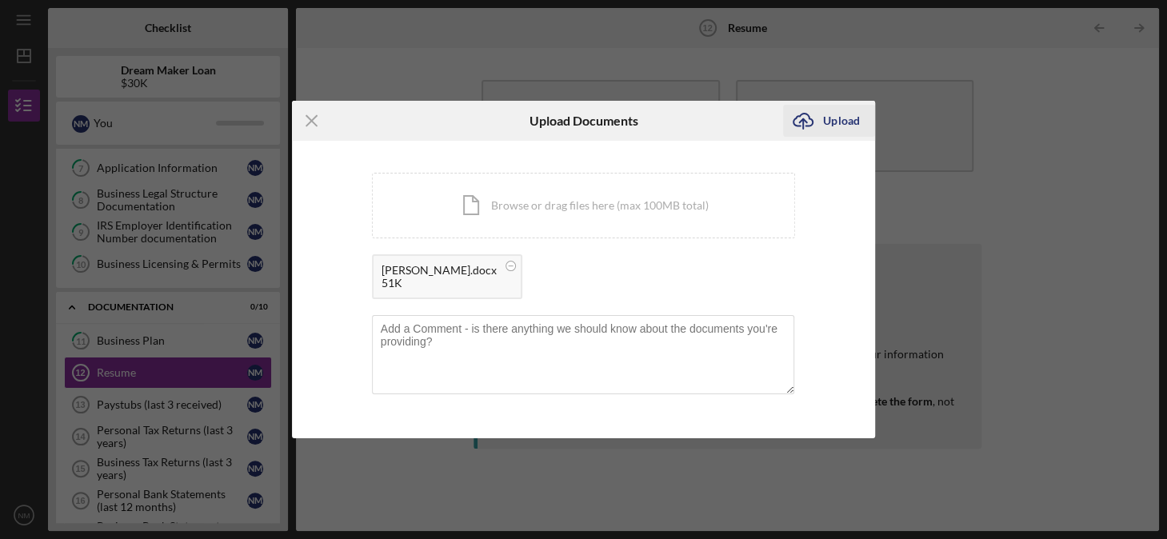
click at [840, 116] on div "Upload" at bounding box center [841, 121] width 36 height 32
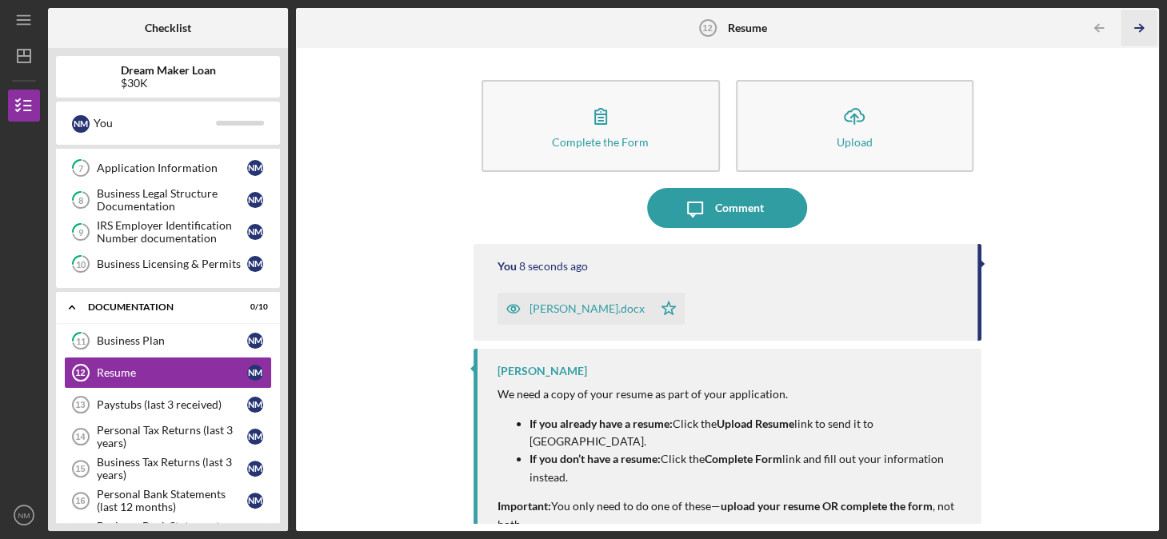
click at [1139, 23] on icon "Icon/Table Pagination Arrow" at bounding box center [1139, 28] width 36 height 36
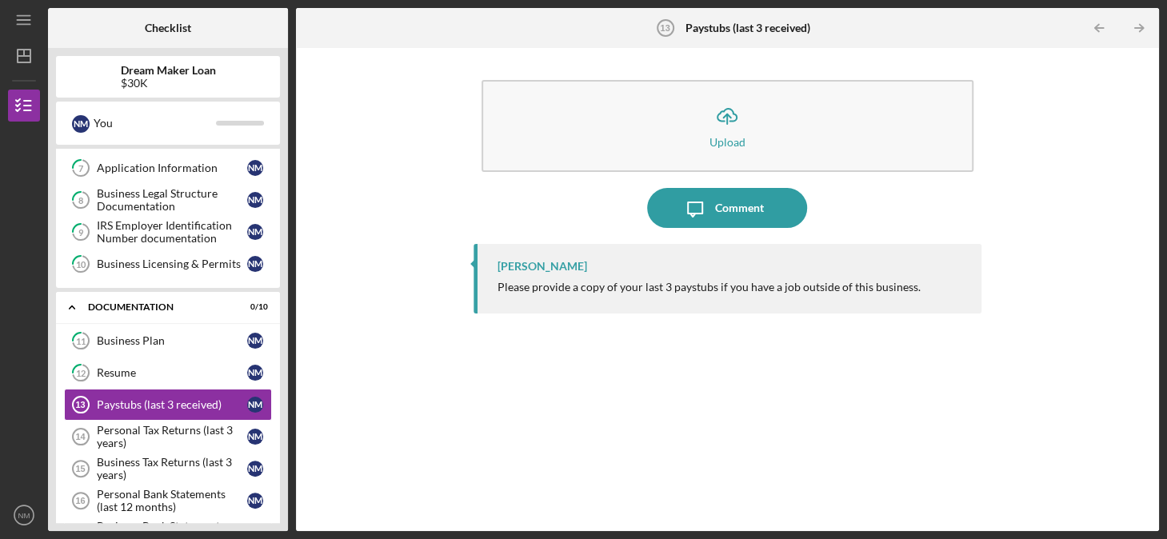
click at [1139, 23] on icon "Icon/Table Pagination Arrow" at bounding box center [1139, 28] width 36 height 36
